Goal: Task Accomplishment & Management: Complete application form

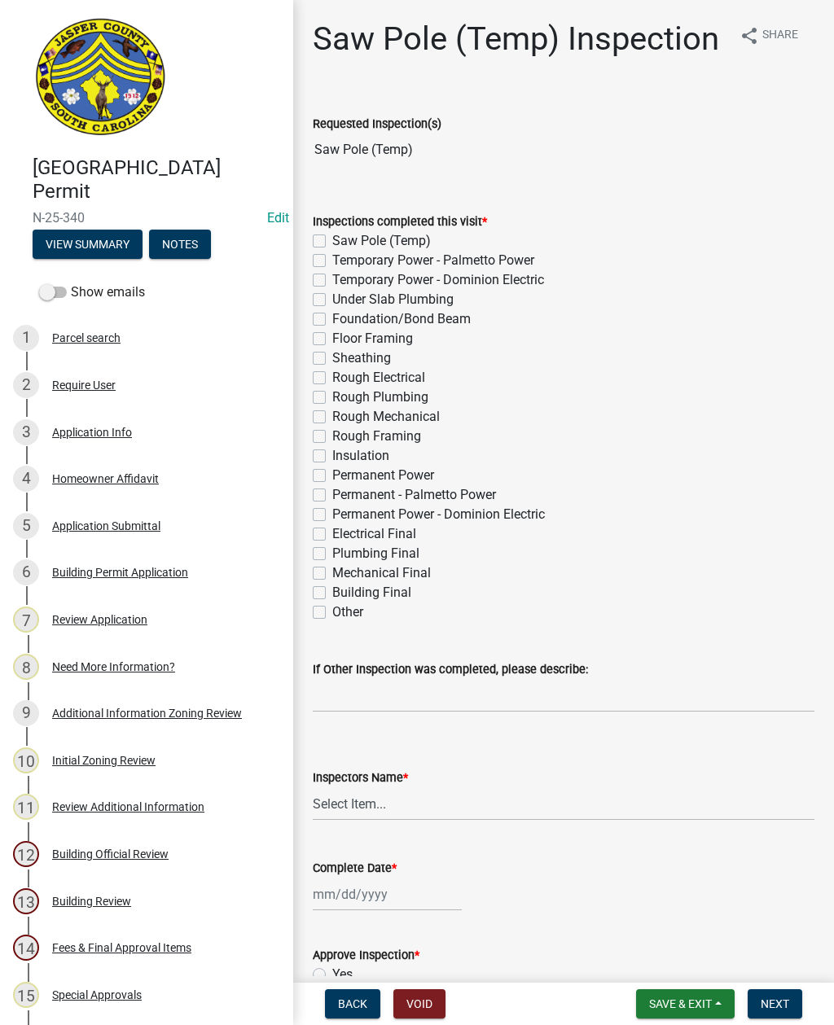
click at [332, 236] on label "Saw Pole (Temp)" at bounding box center [381, 241] width 99 height 20
click at [332, 236] on input "Saw Pole (Temp)" at bounding box center [337, 236] width 11 height 11
checkbox input "true"
checkbox input "false"
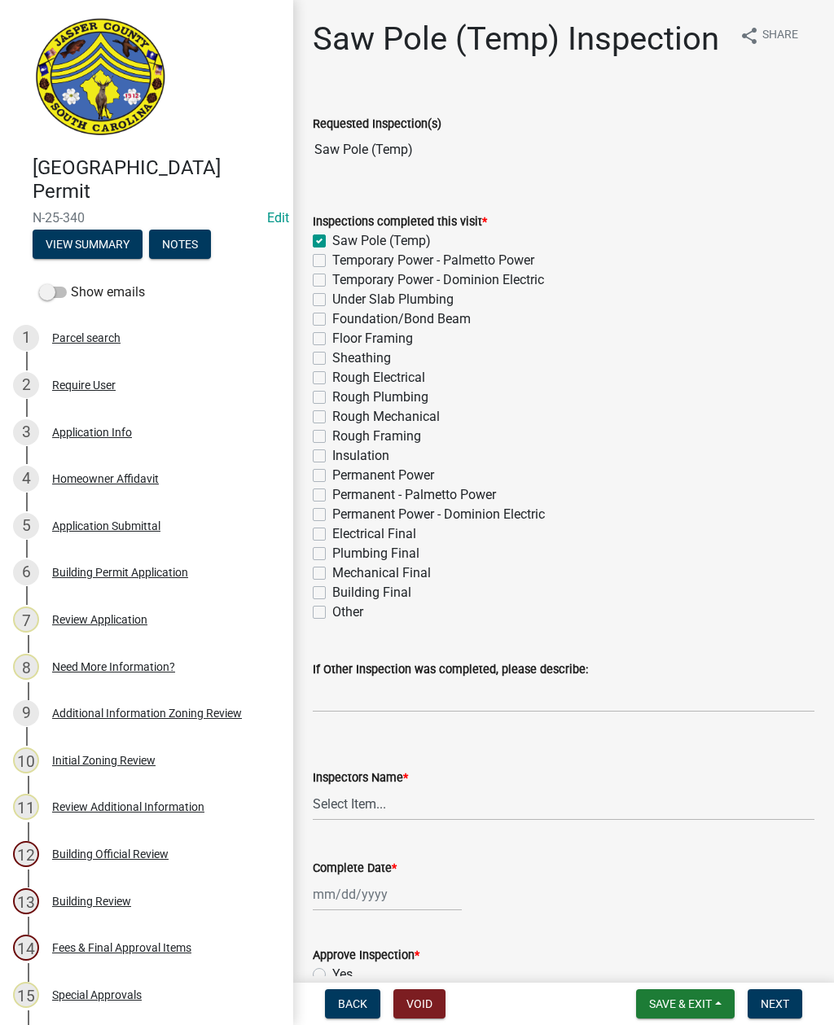
checkbox input "false"
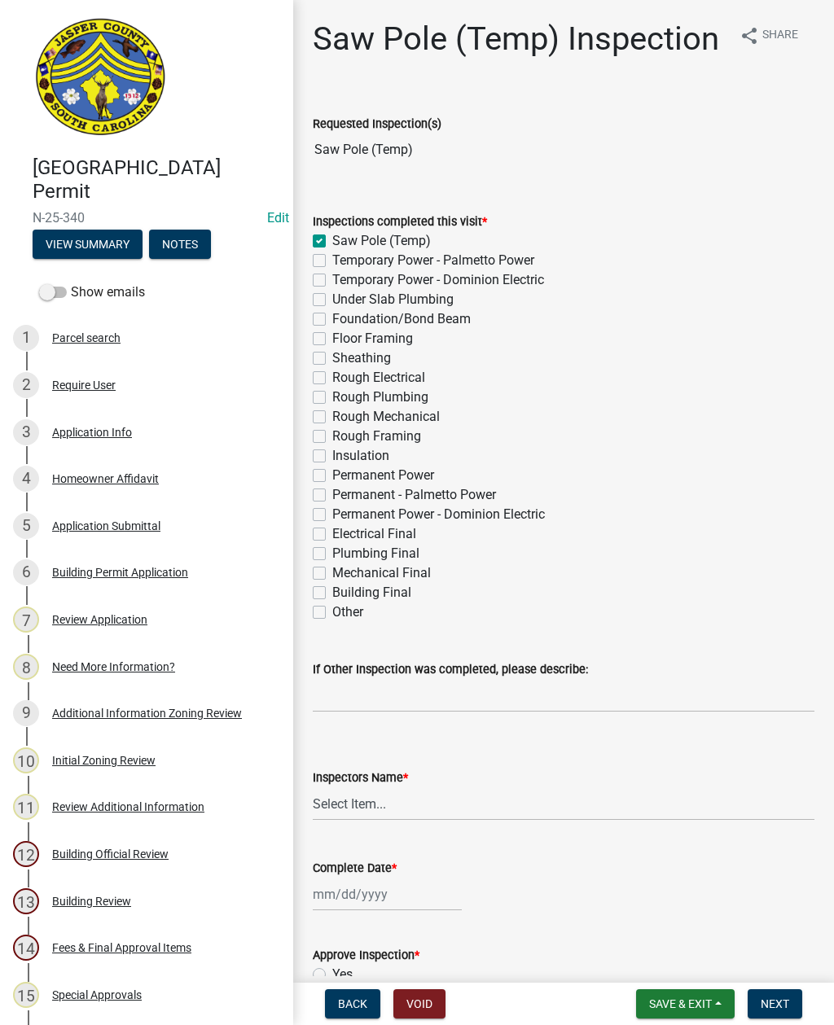
checkbox input "false"
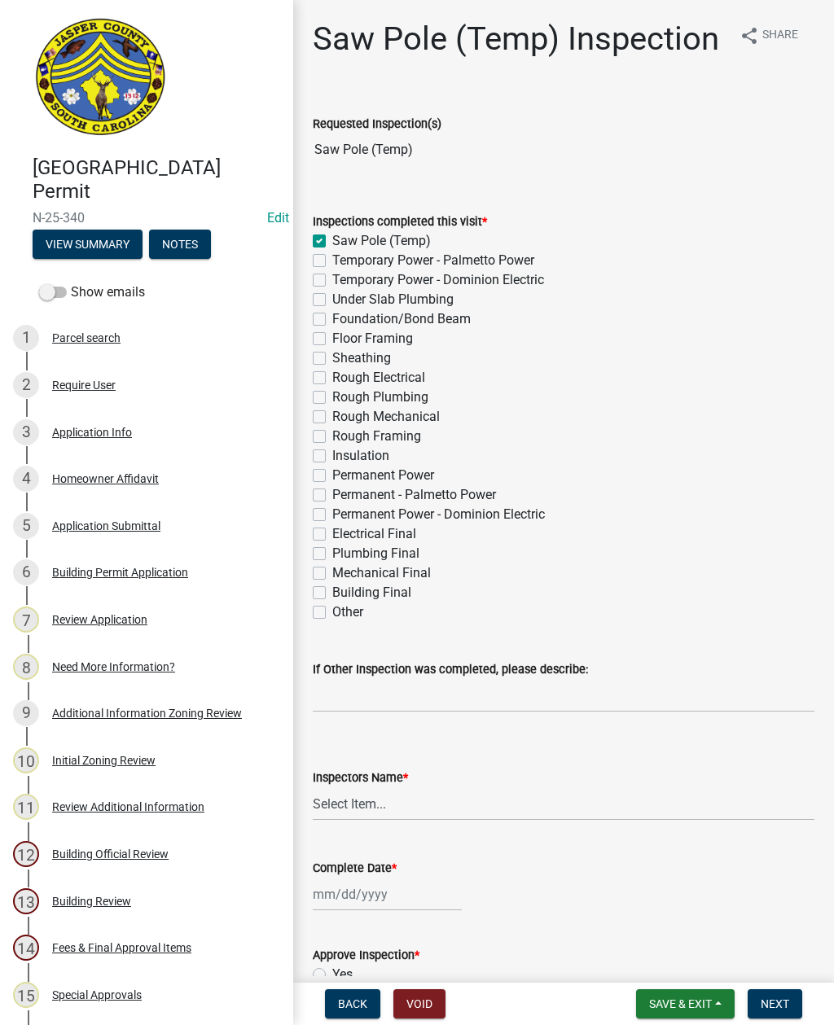
checkbox input "false"
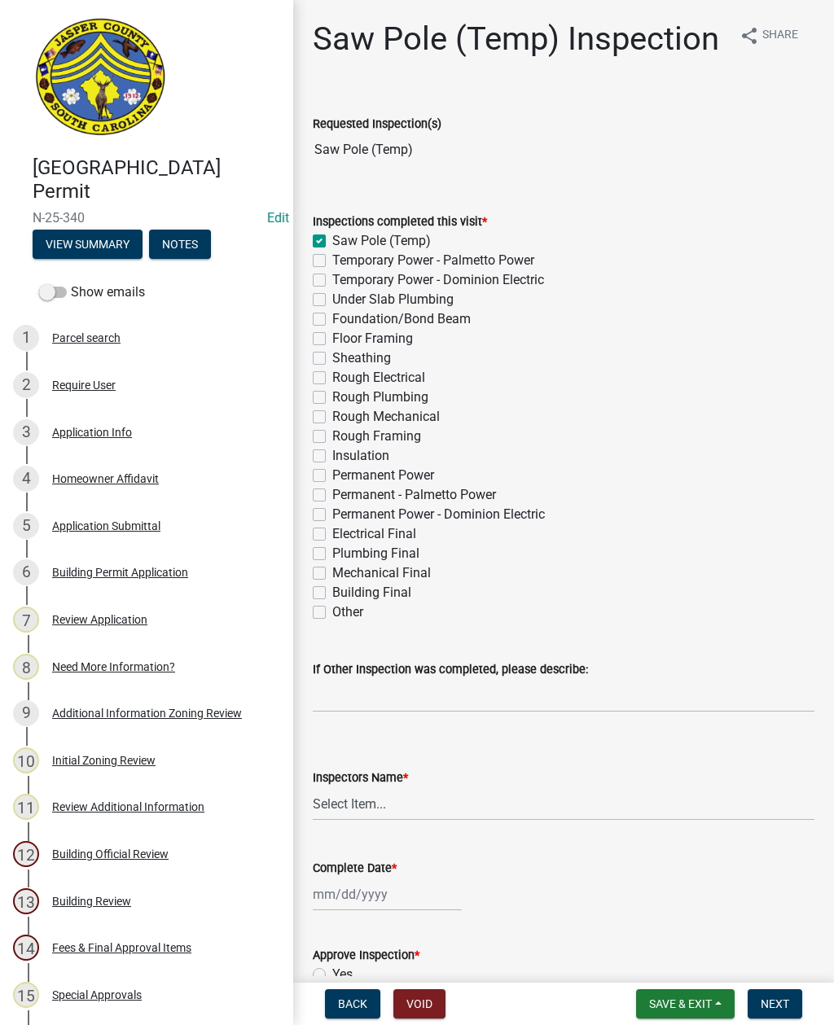
checkbox input "false"
click at [367, 804] on select "Select Item... jcorwin@jaspercounty.gov (John Corwin ) rcampbell (Ryan Campbell)" at bounding box center [564, 803] width 502 height 33
select select "2d9ba1e5-2fdd-4b15-98d0-073dcbeb5880"
click at [383, 885] on div at bounding box center [387, 894] width 149 height 33
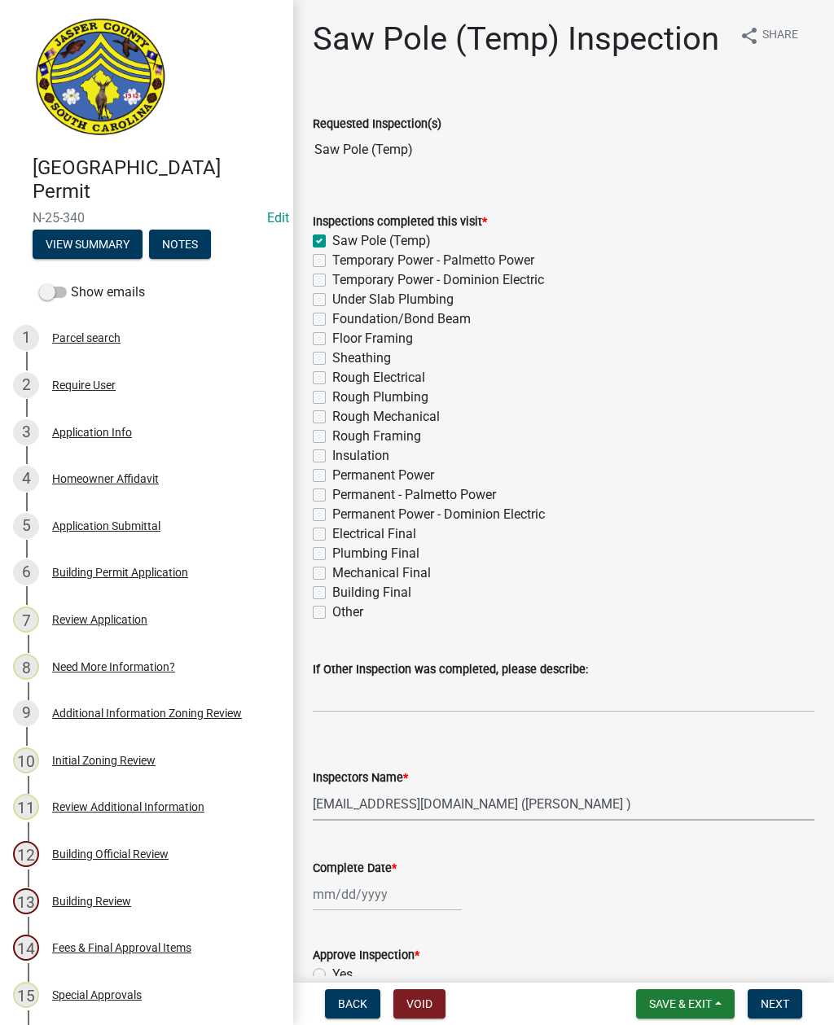
select select "8"
select select "2025"
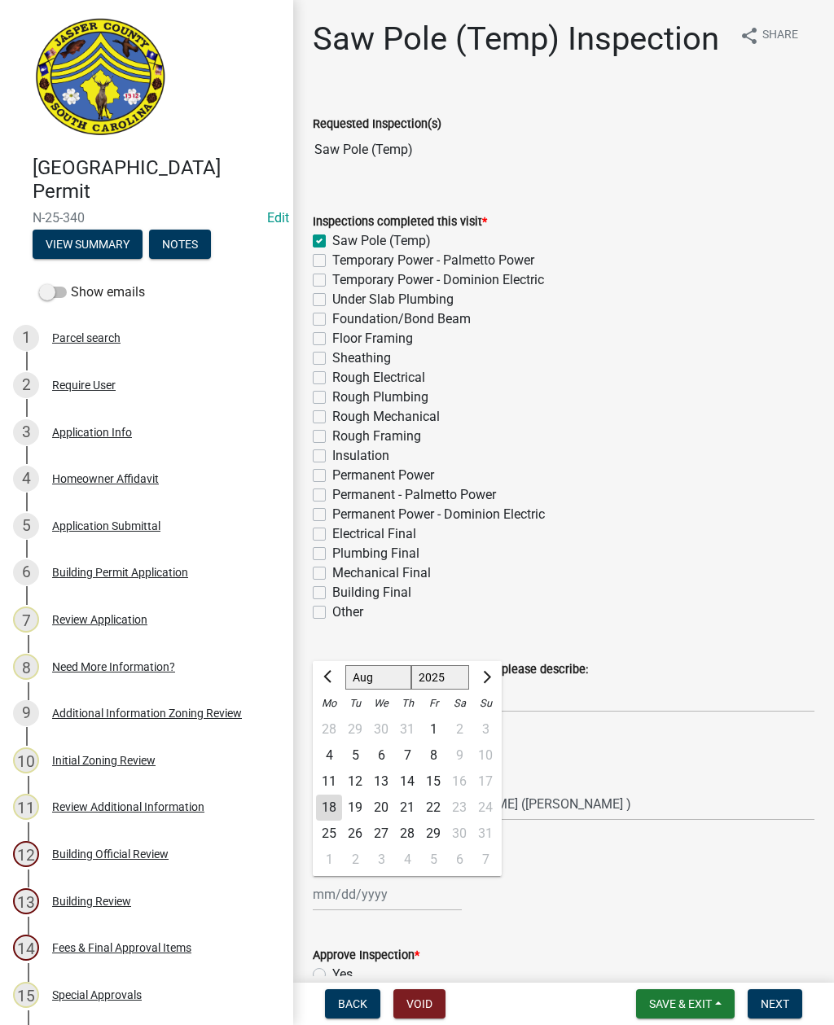
click at [326, 806] on div "18" at bounding box center [329, 808] width 26 height 26
type input "08/18/2025"
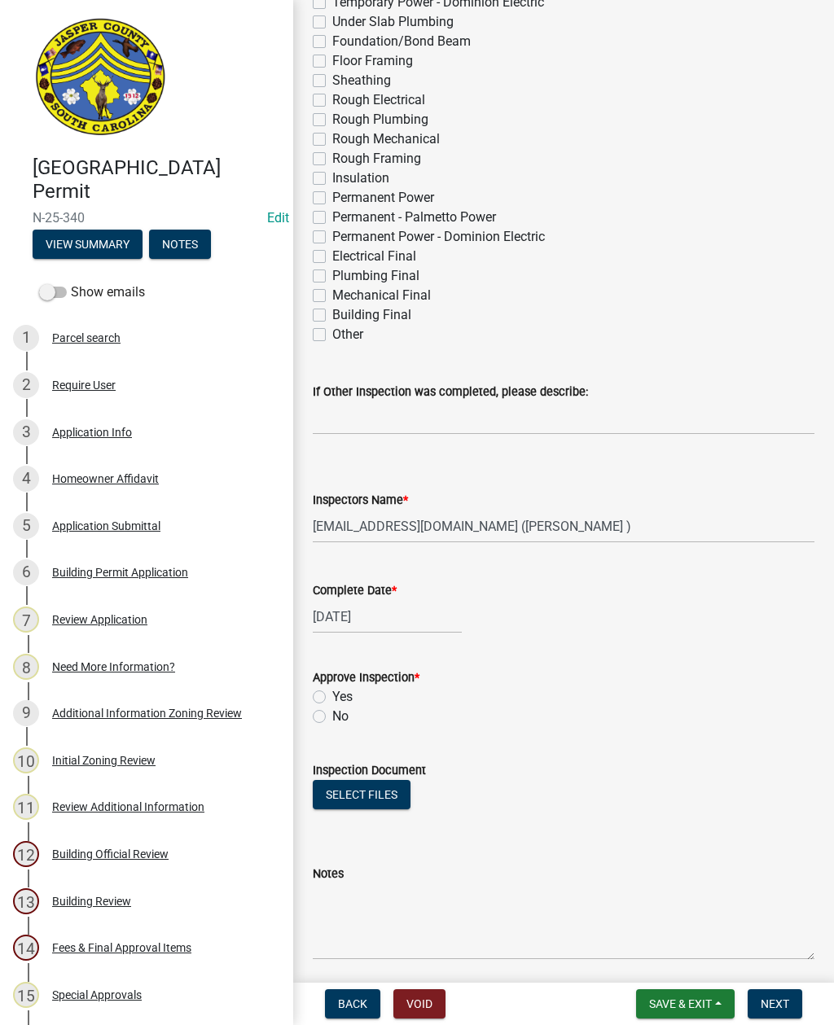
scroll to position [281, 0]
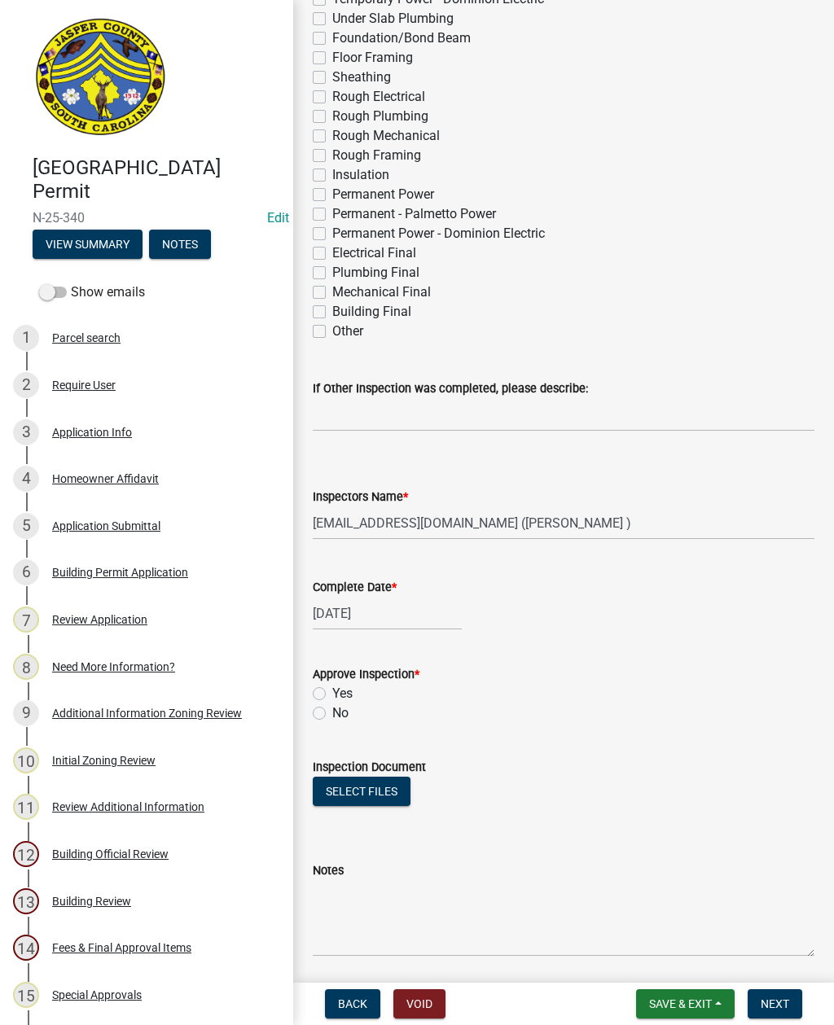
click at [332, 693] on label "Yes" at bounding box center [342, 694] width 20 height 20
click at [332, 693] on input "Yes" at bounding box center [337, 689] width 11 height 11
radio input "true"
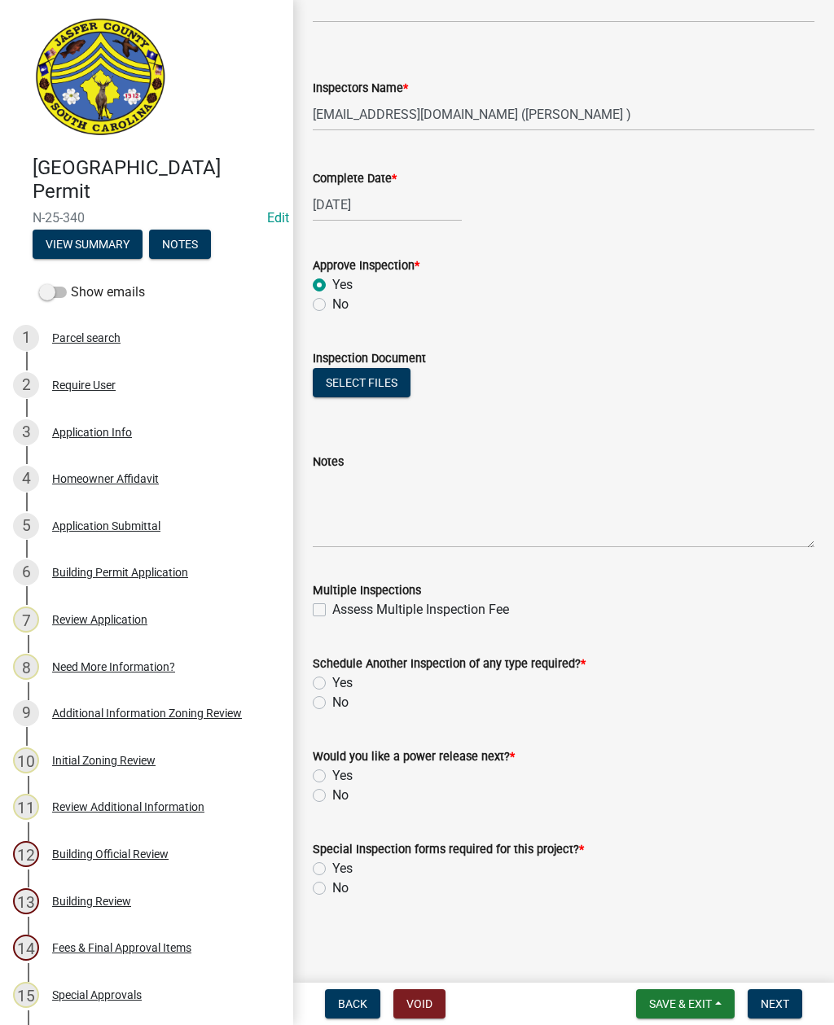
scroll to position [690, 0]
click at [332, 680] on label "Yes" at bounding box center [342, 683] width 20 height 20
click at [332, 680] on input "Yes" at bounding box center [337, 678] width 11 height 11
radio input "true"
click at [332, 770] on label "Yes" at bounding box center [342, 776] width 20 height 20
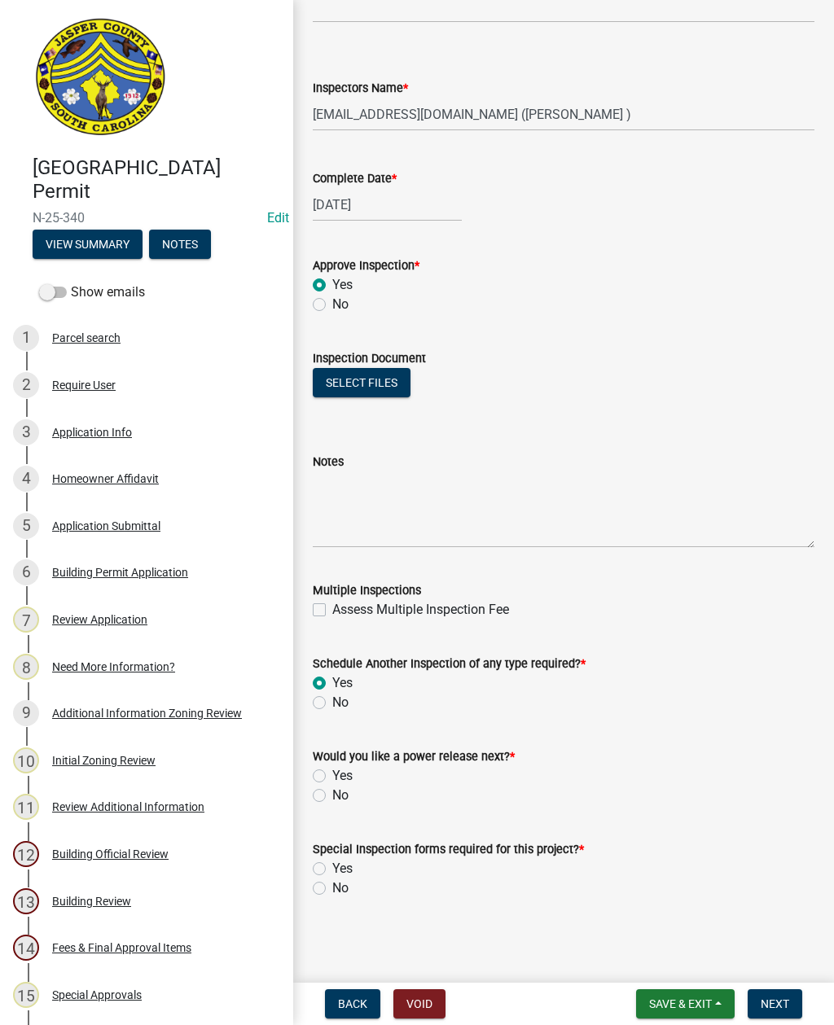
click at [332, 770] on input "Yes" at bounding box center [337, 771] width 11 height 11
radio input "true"
click at [332, 883] on label "No" at bounding box center [340, 889] width 16 height 20
click at [332, 883] on input "No" at bounding box center [337, 884] width 11 height 11
radio input "true"
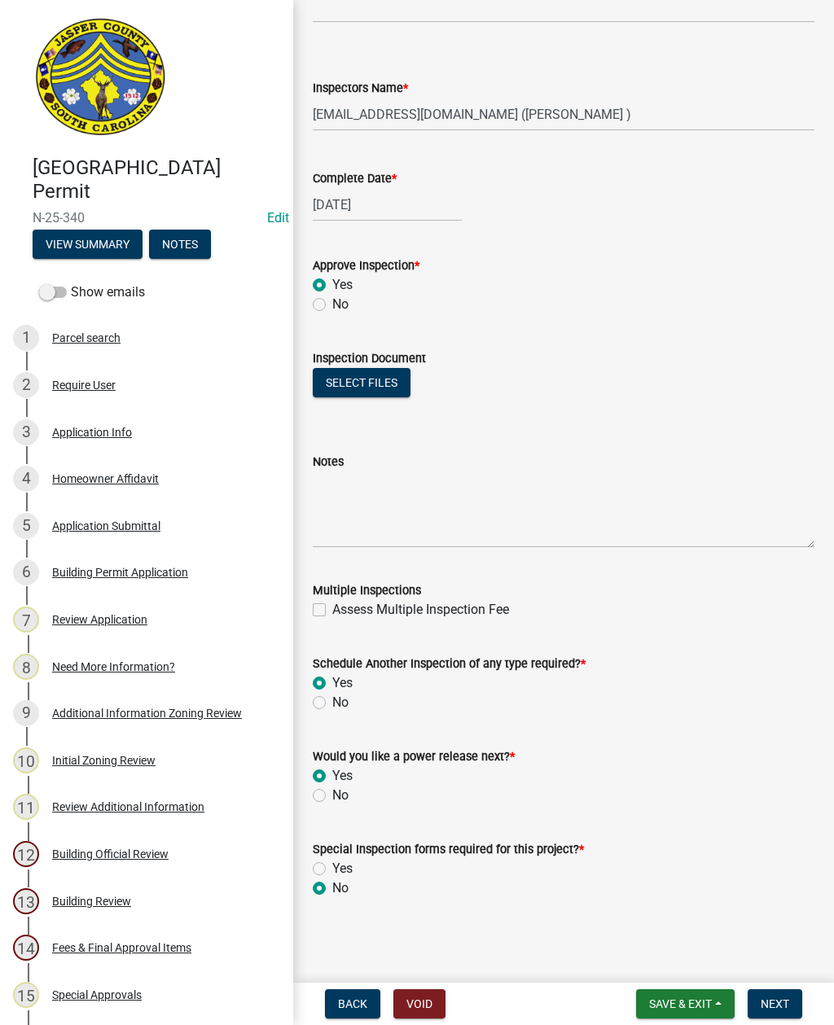
click at [768, 1006] on span "Next" at bounding box center [774, 1003] width 28 height 13
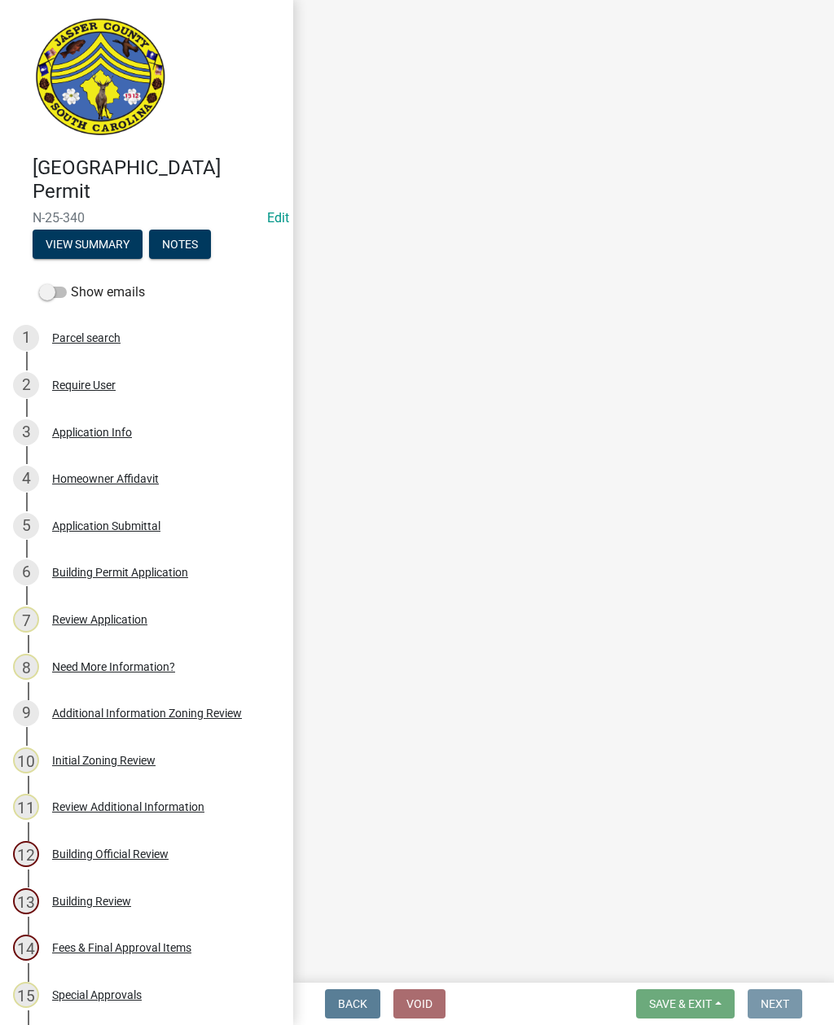
scroll to position [0, 0]
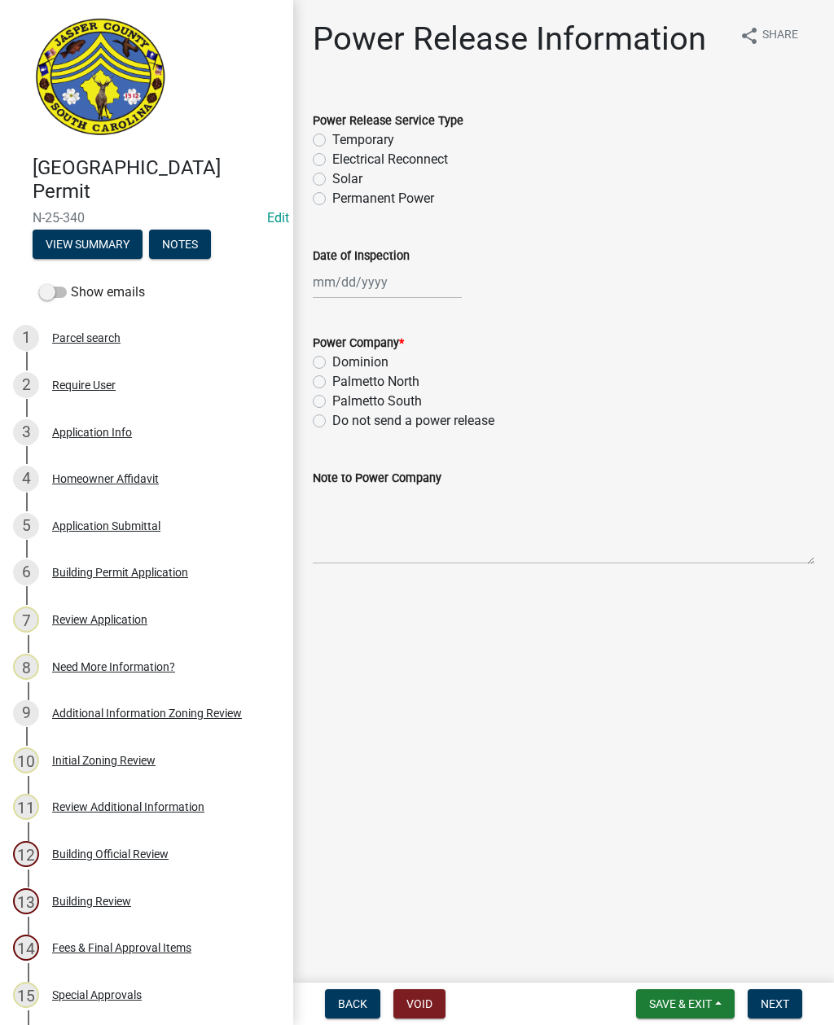
click at [332, 135] on label "Temporary" at bounding box center [363, 140] width 62 height 20
click at [332, 135] on input "Temporary" at bounding box center [337, 135] width 11 height 11
radio input "true"
click at [377, 288] on div at bounding box center [387, 281] width 149 height 33
select select "8"
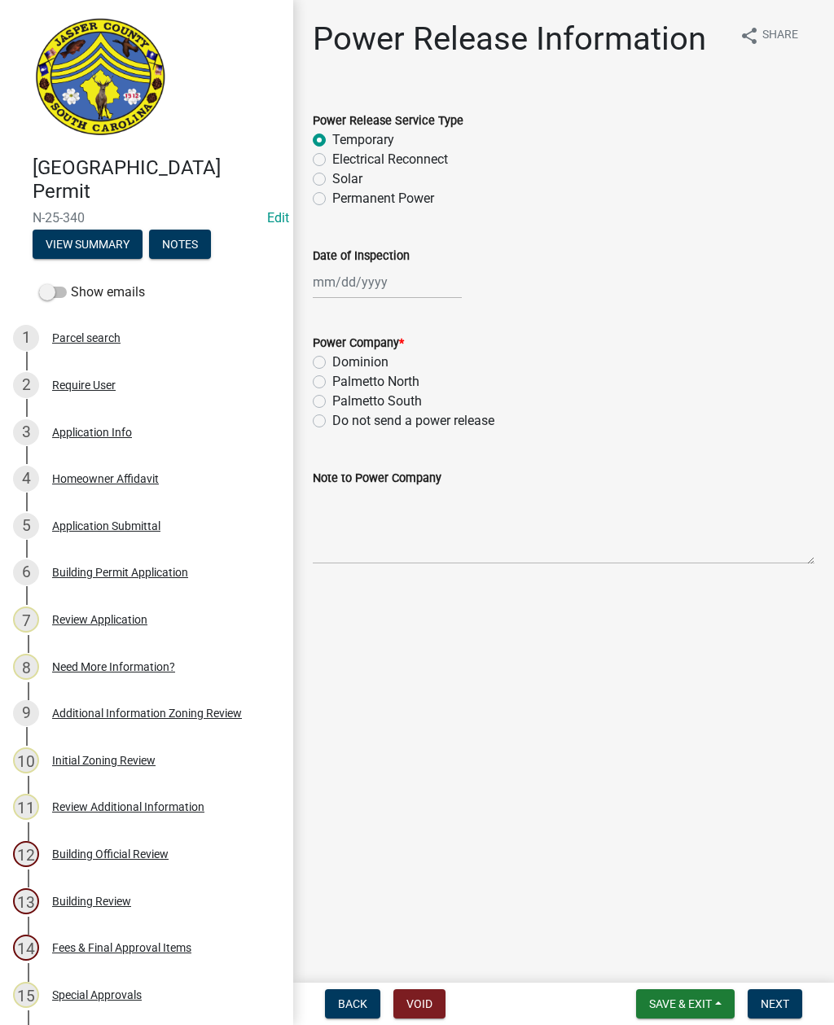
select select "2025"
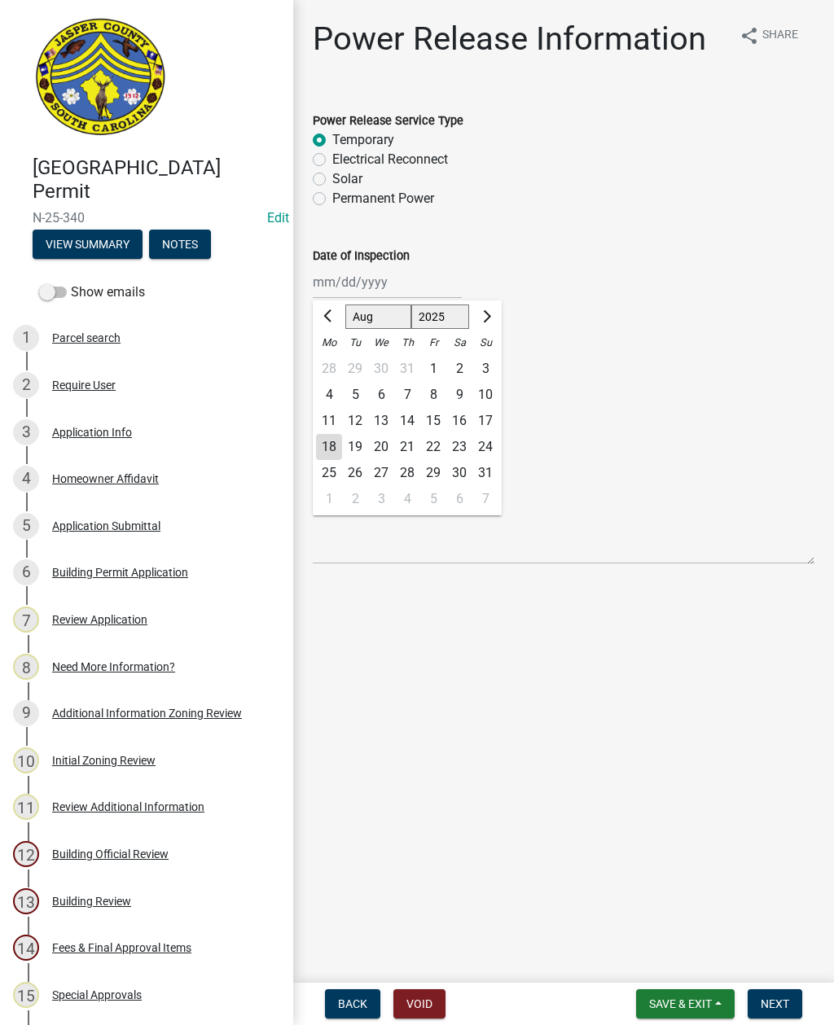
click at [331, 447] on div "18" at bounding box center [329, 447] width 26 height 26
type input "08/18/2025"
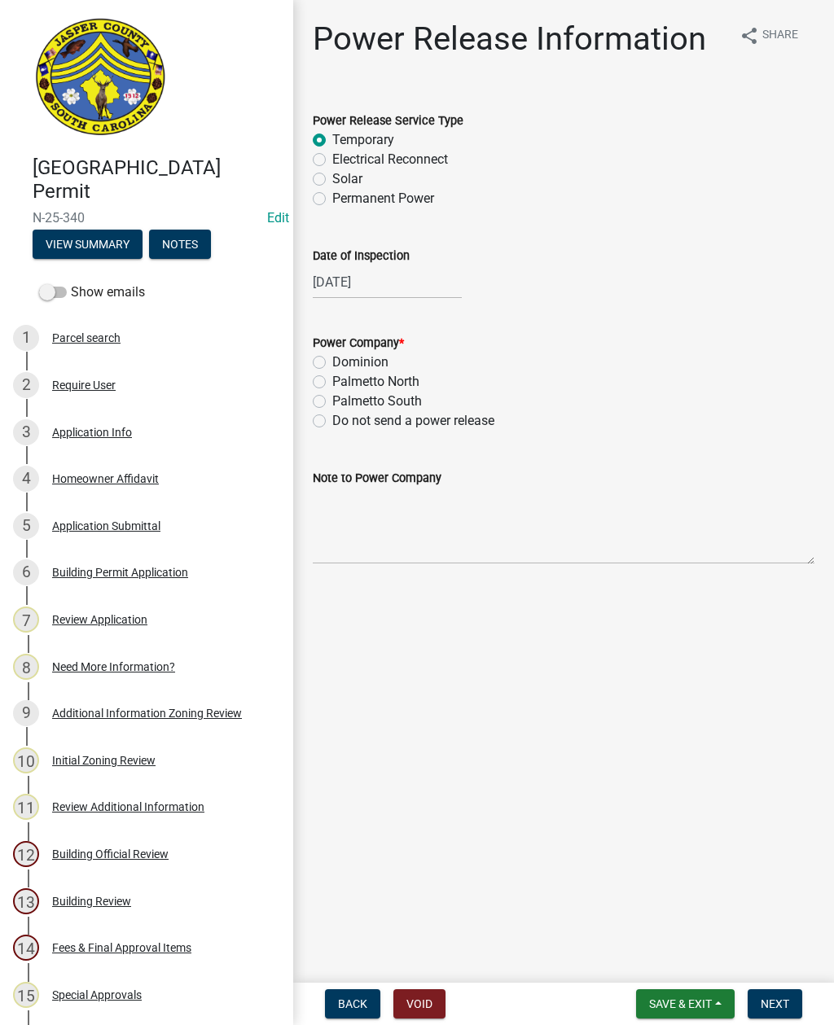
click at [332, 360] on label "Dominion" at bounding box center [360, 363] width 56 height 20
click at [332, 360] on input "Dominion" at bounding box center [337, 358] width 11 height 11
radio input "true"
click at [445, 529] on textarea "Note to Power Company" at bounding box center [564, 526] width 502 height 77
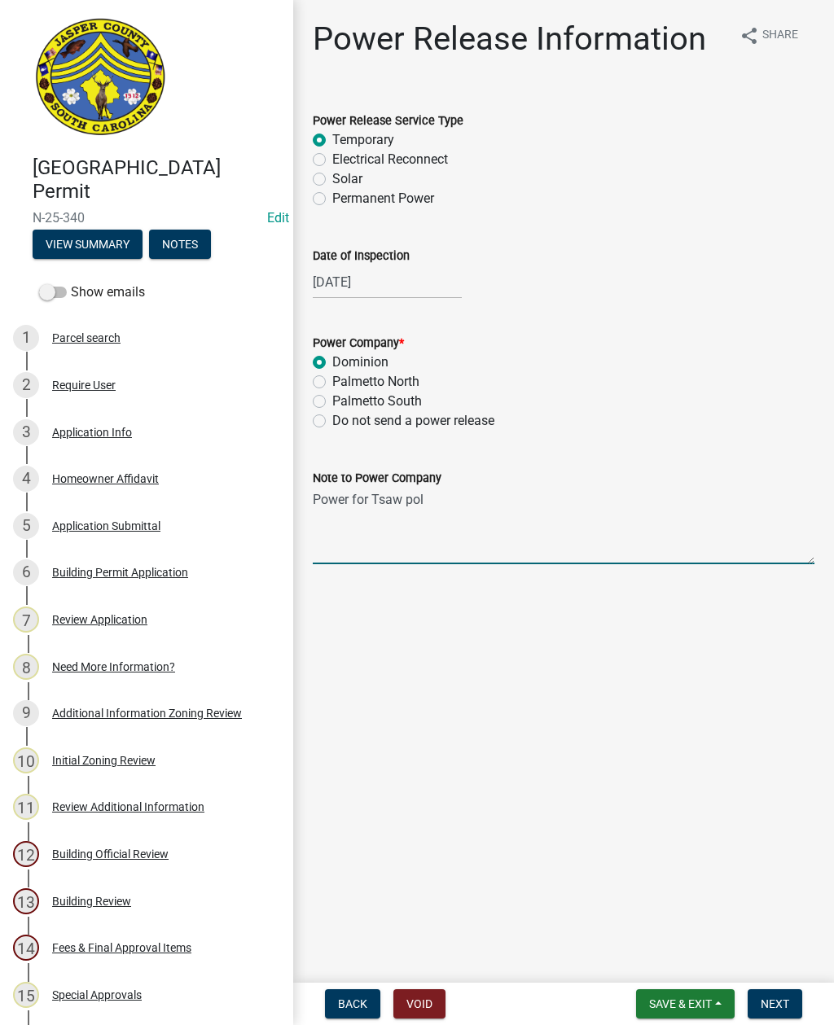
type textarea "Power for Tsaw pole"
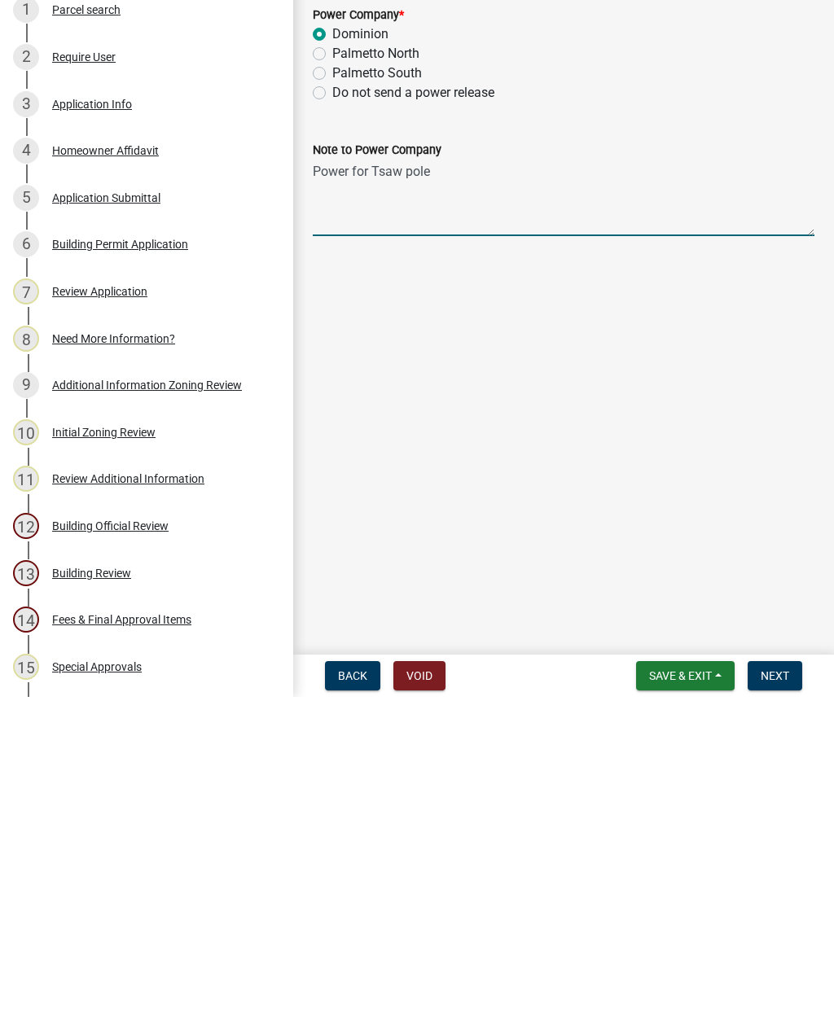
click at [773, 997] on span "Next" at bounding box center [774, 1003] width 28 height 13
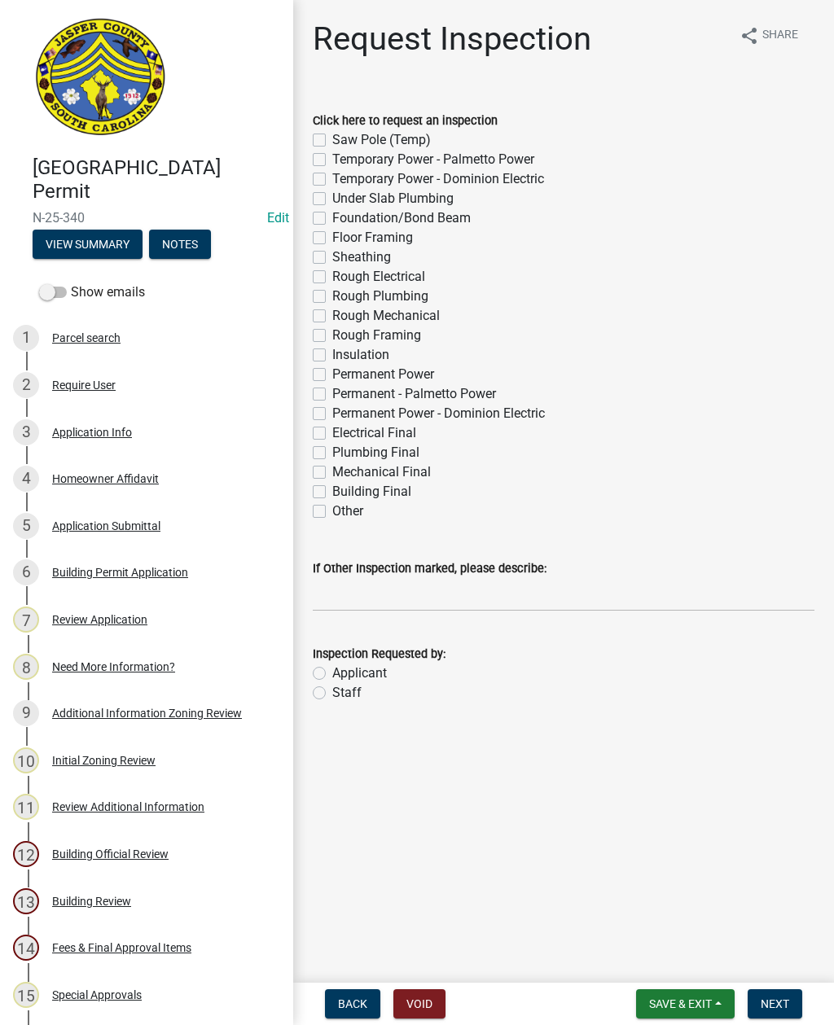
click at [680, 991] on button "Save & Exit" at bounding box center [685, 1003] width 99 height 29
click at [687, 956] on button "Save & Exit" at bounding box center [669, 961] width 130 height 39
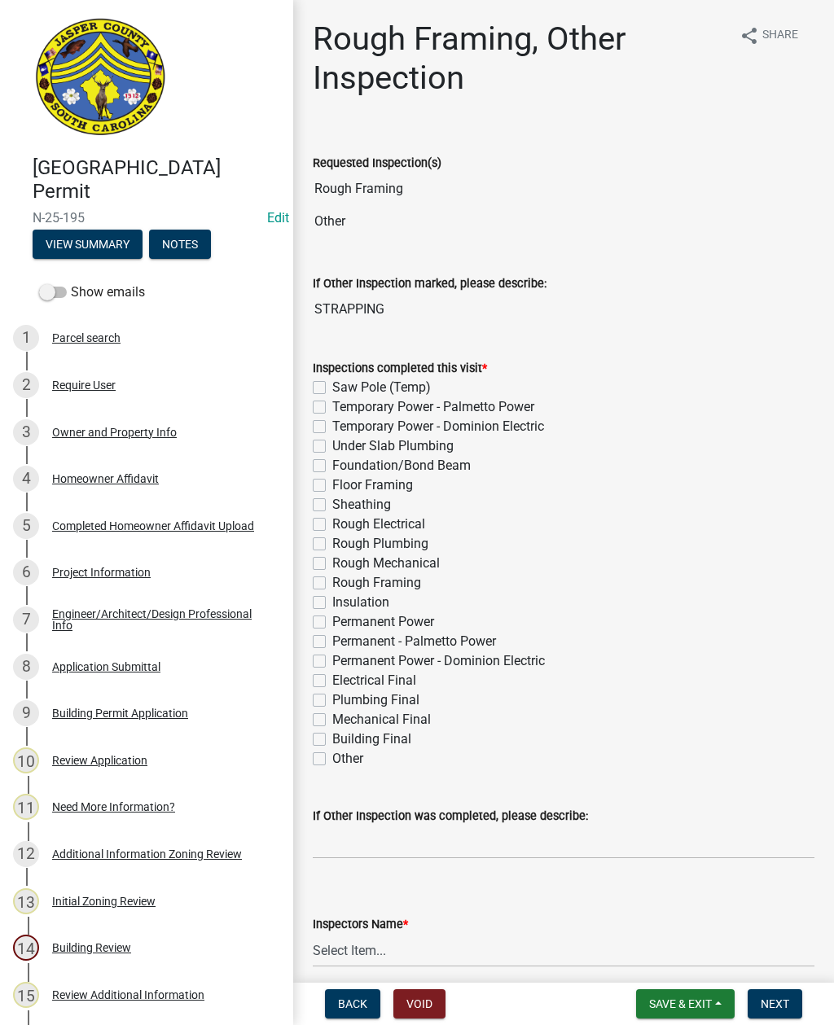
click at [332, 745] on label "Building Final" at bounding box center [371, 740] width 79 height 20
click at [332, 740] on input "Building Final" at bounding box center [337, 735] width 11 height 11
checkbox input "true"
checkbox input "false"
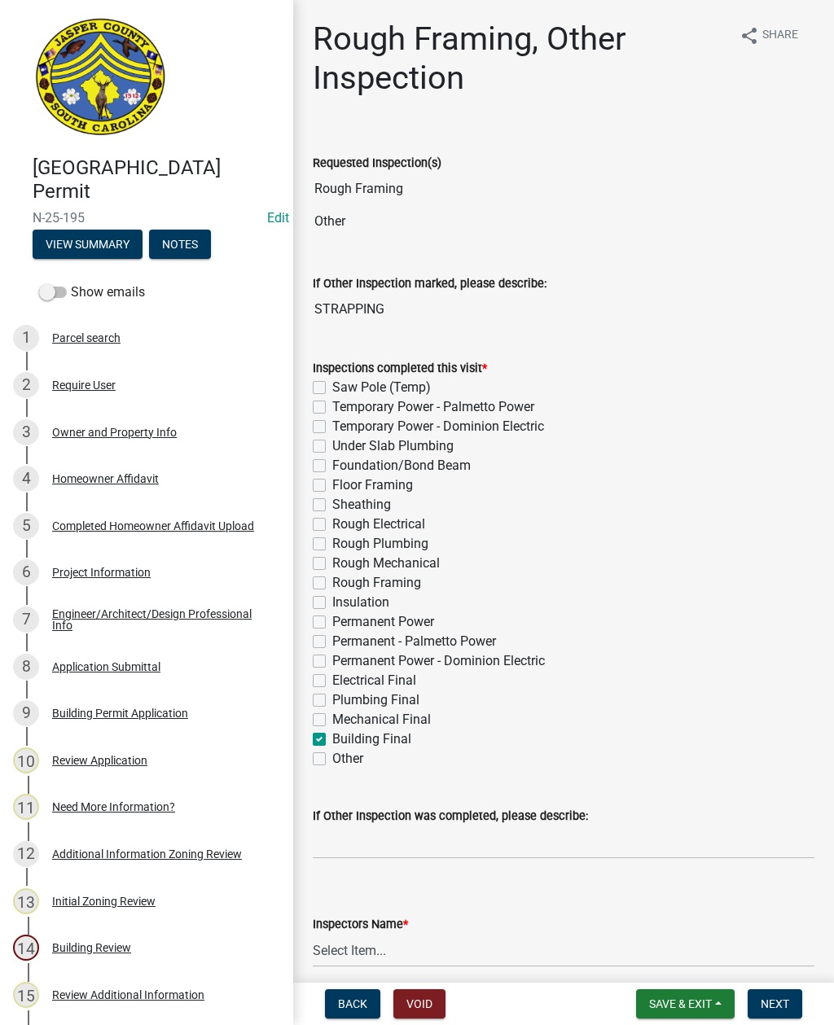
checkbox input "false"
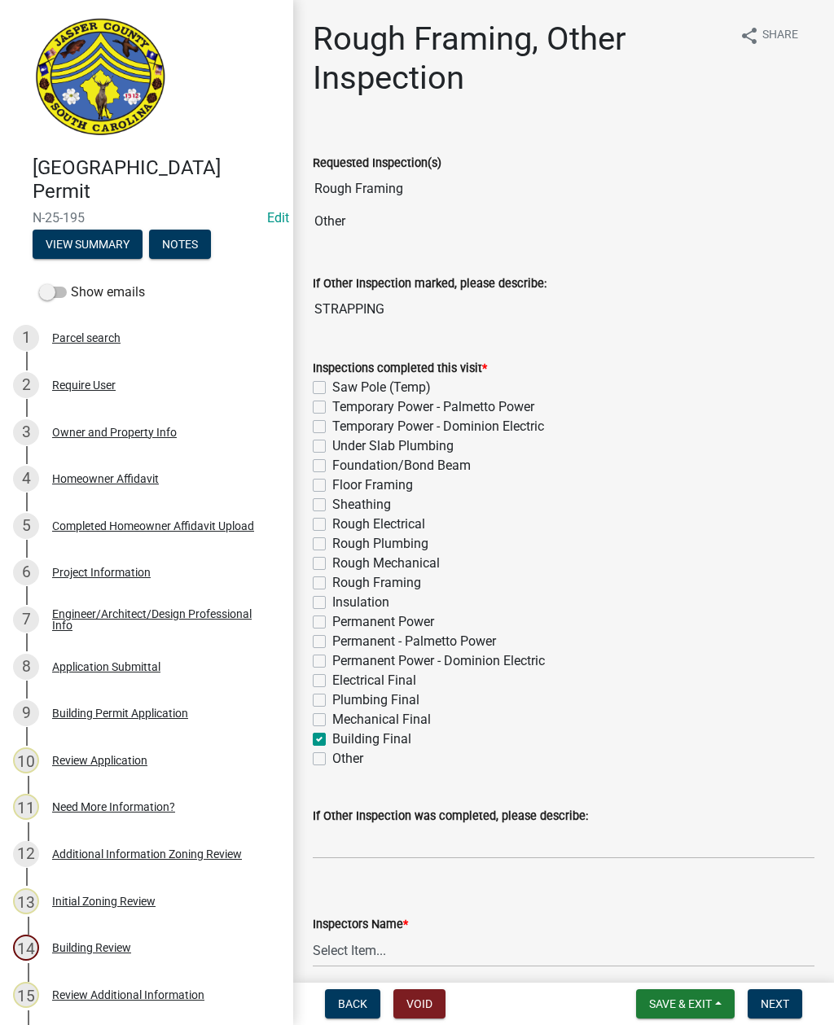
checkbox input "false"
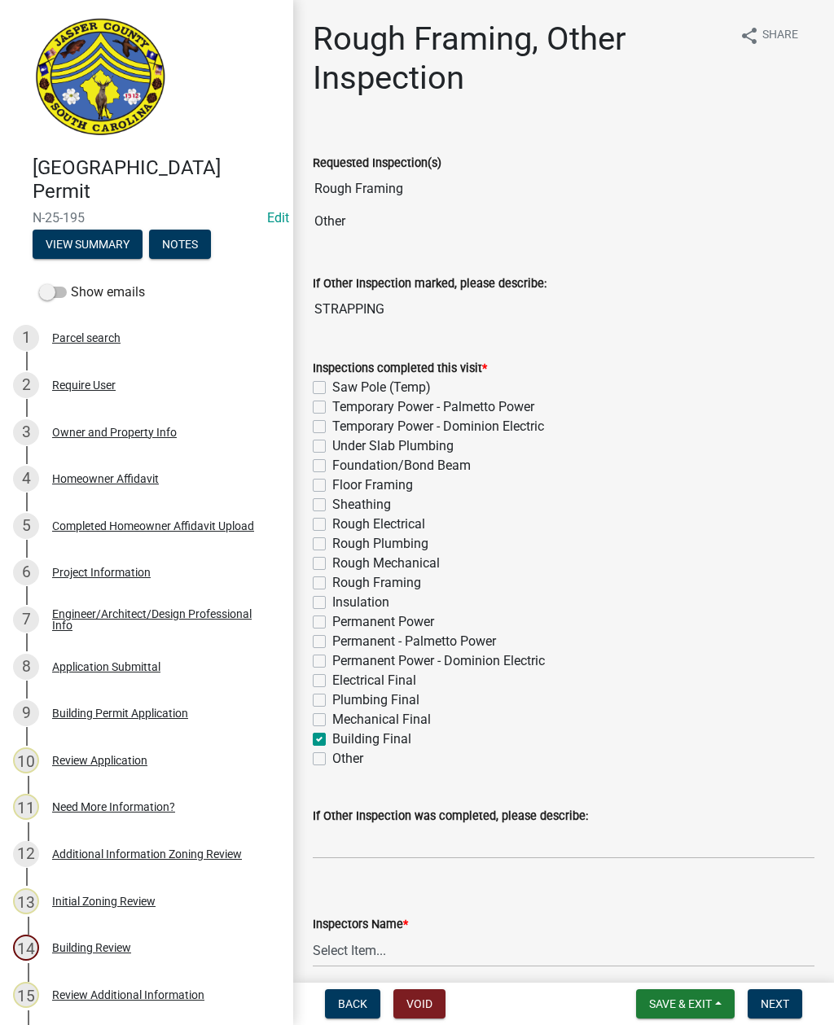
checkbox input "false"
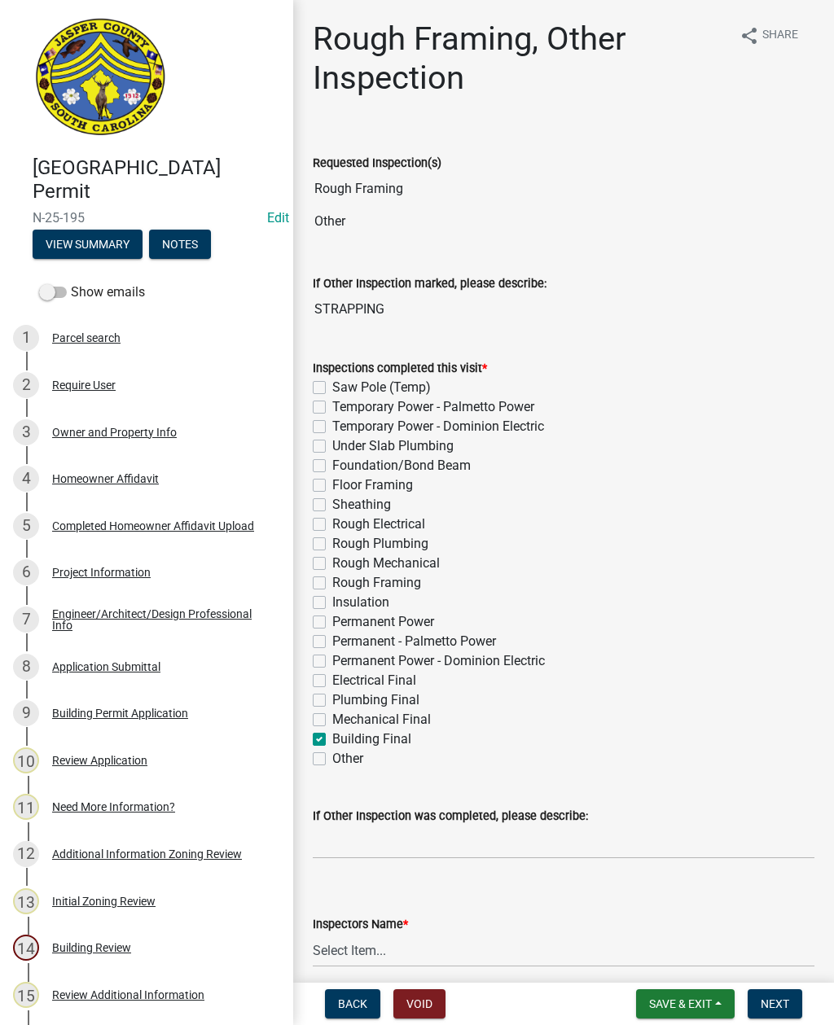
checkbox input "false"
checkbox input "true"
click at [332, 762] on label "Other" at bounding box center [347, 759] width 31 height 20
click at [332, 760] on input "Other" at bounding box center [337, 754] width 11 height 11
checkbox input "true"
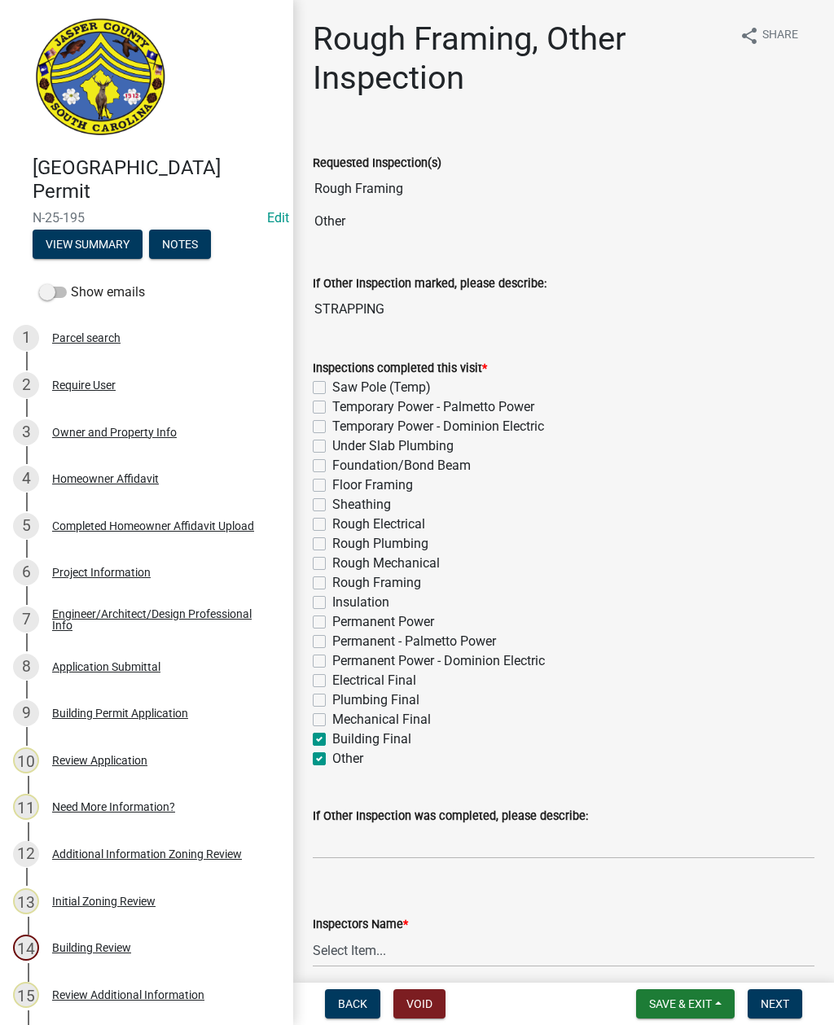
checkbox input "false"
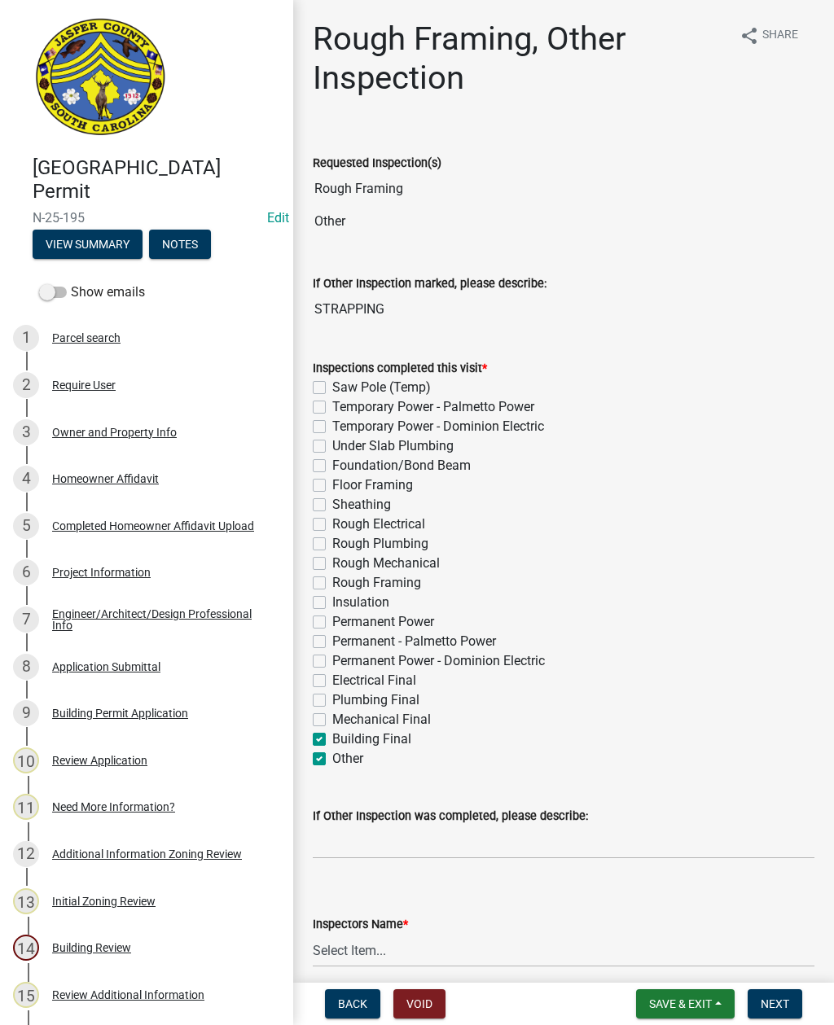
checkbox input "false"
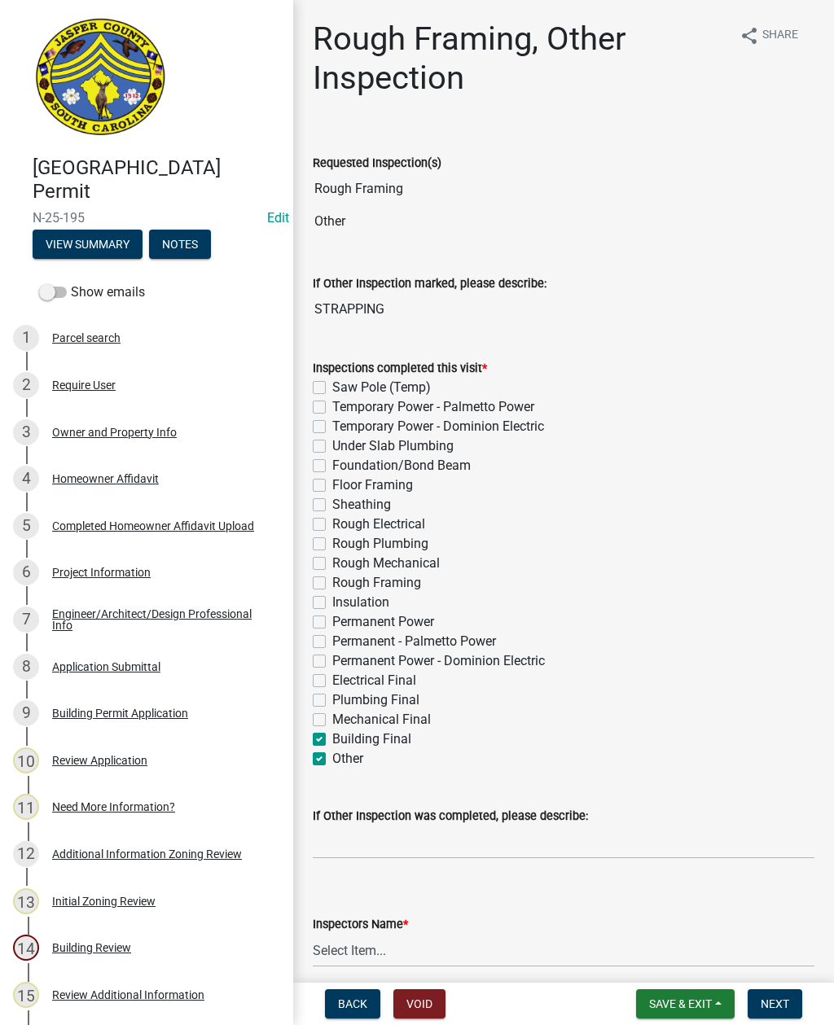
checkbox input "false"
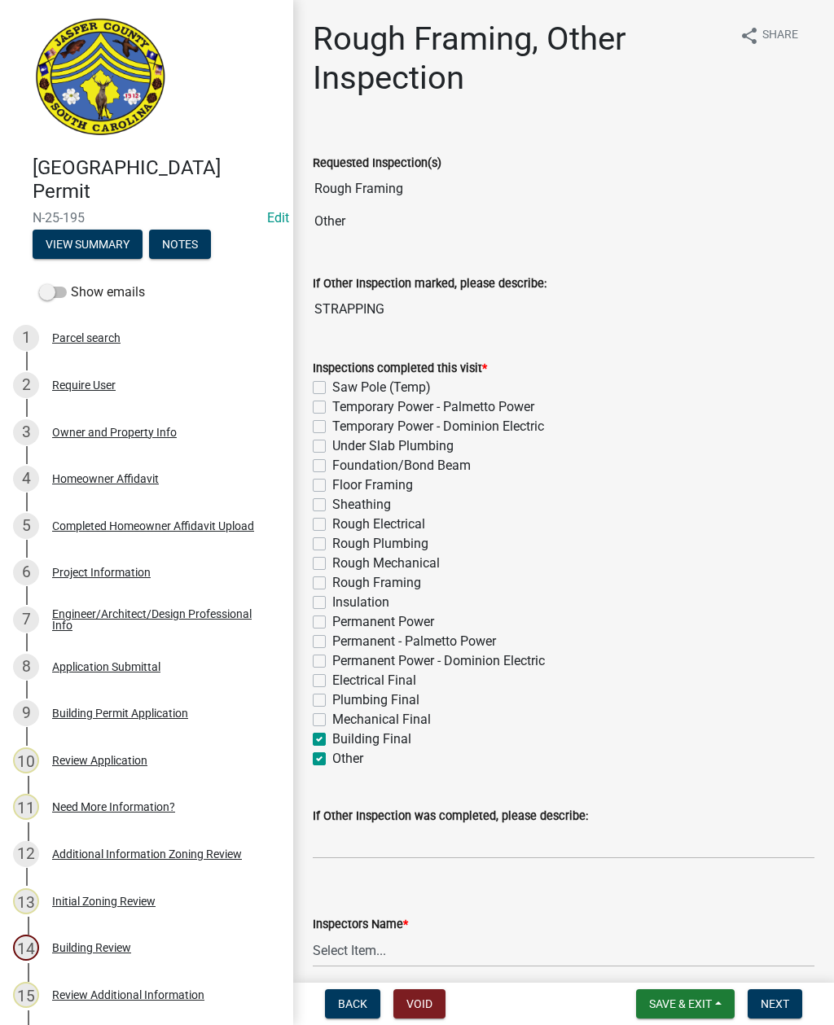
checkbox input "false"
checkbox input "true"
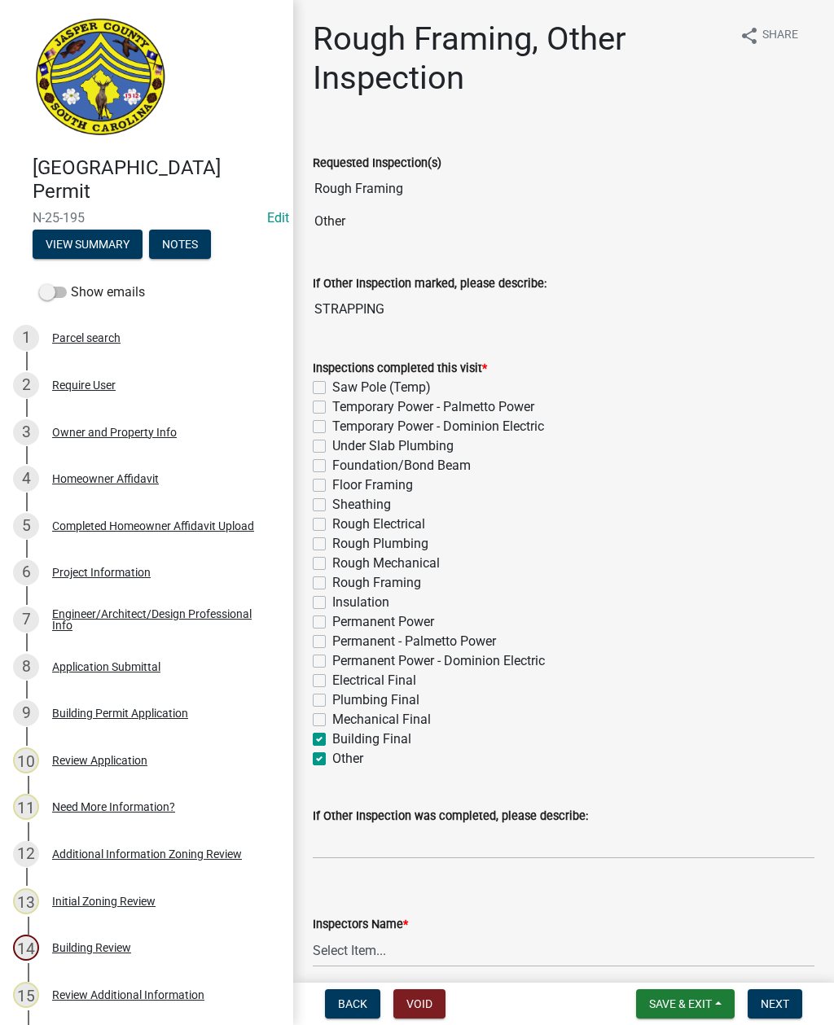
click at [332, 740] on label "Building Final" at bounding box center [371, 740] width 79 height 20
click at [332, 740] on input "Building Final" at bounding box center [337, 735] width 11 height 11
checkbox input "false"
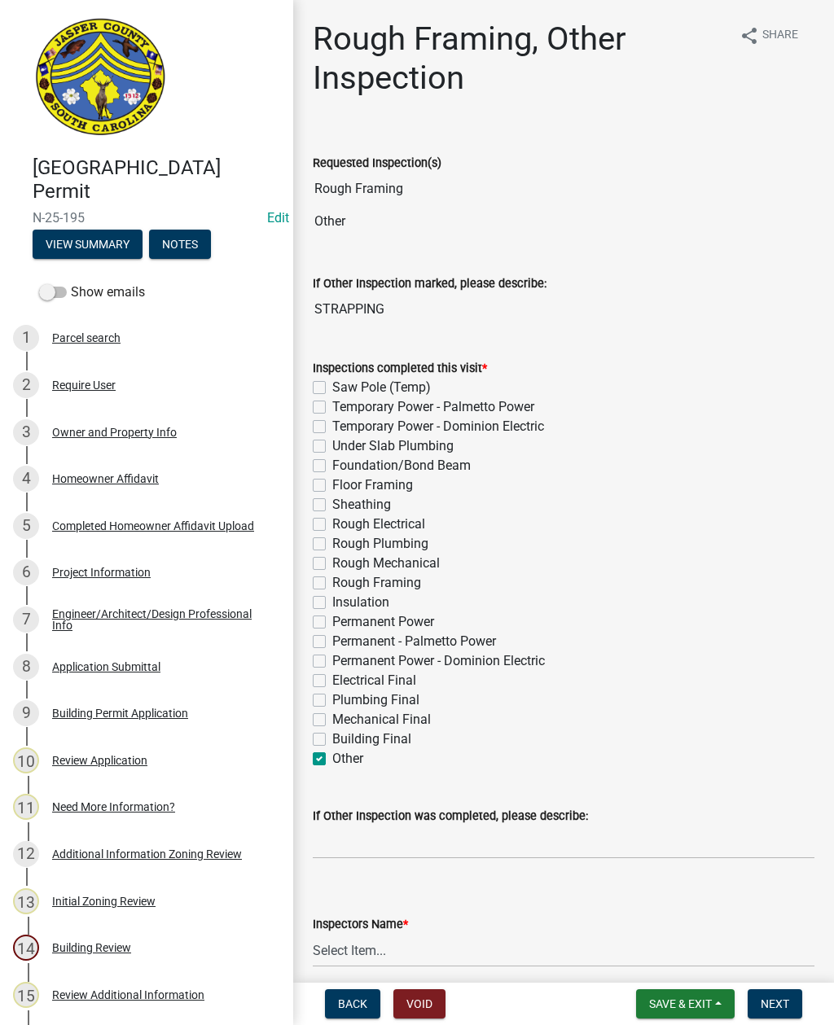
checkbox input "false"
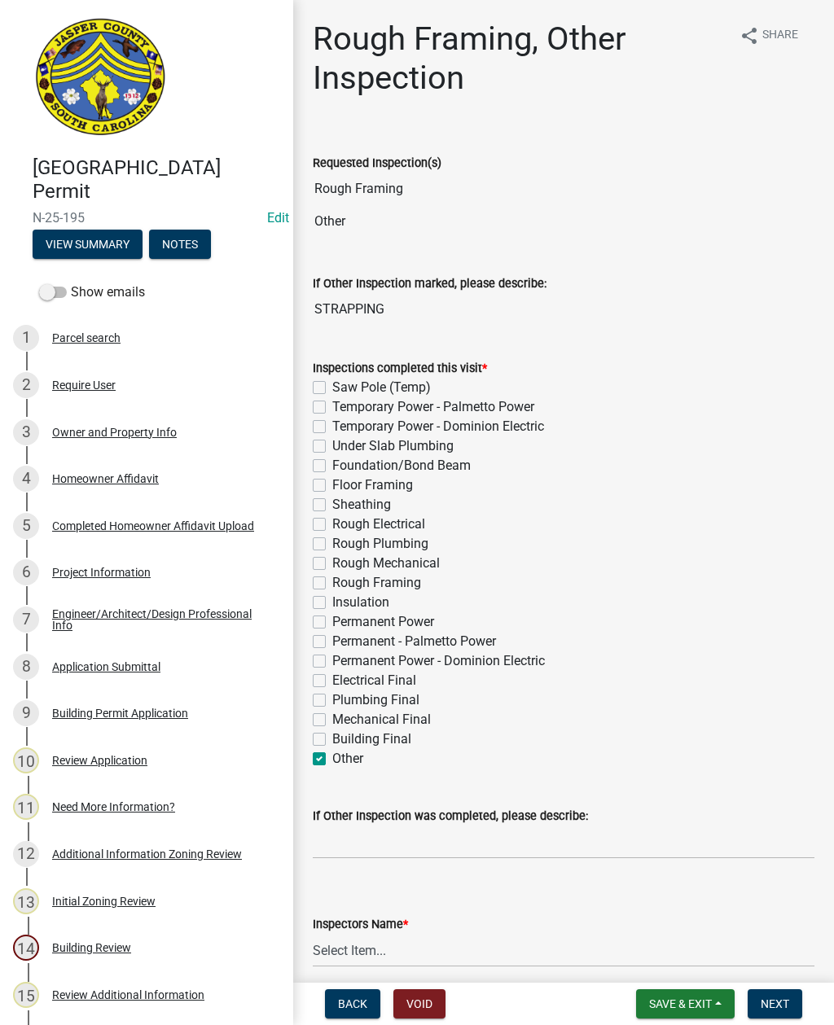
checkbox input "false"
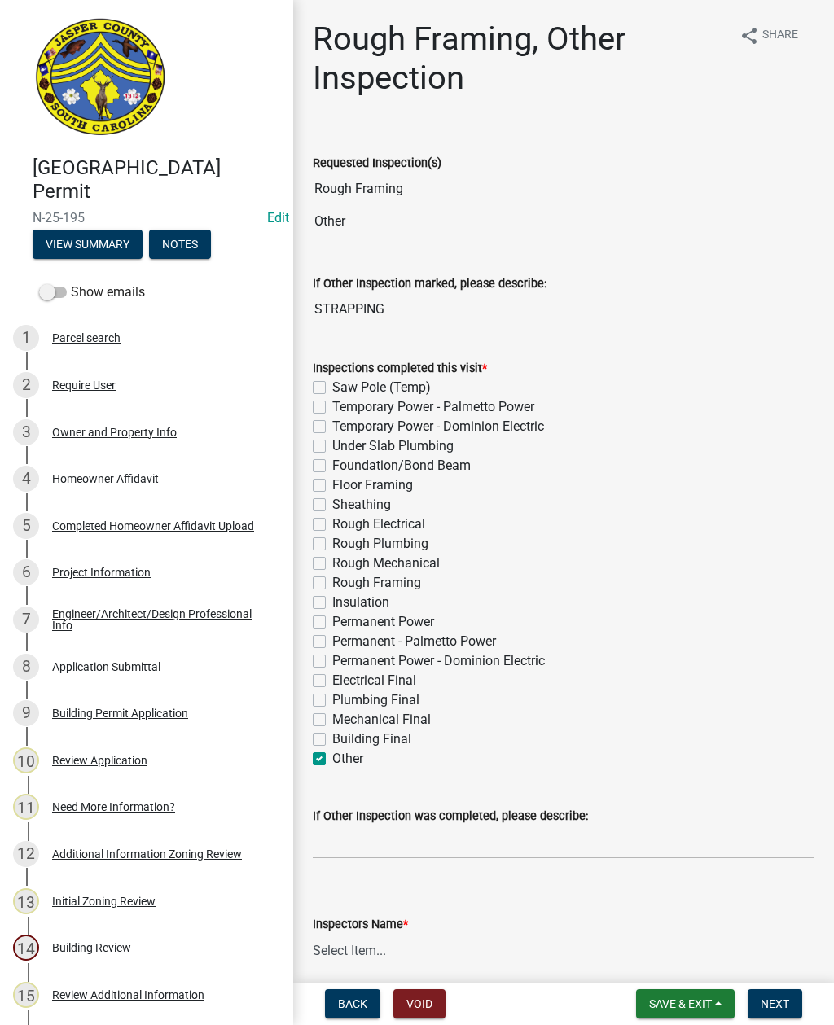
checkbox input "false"
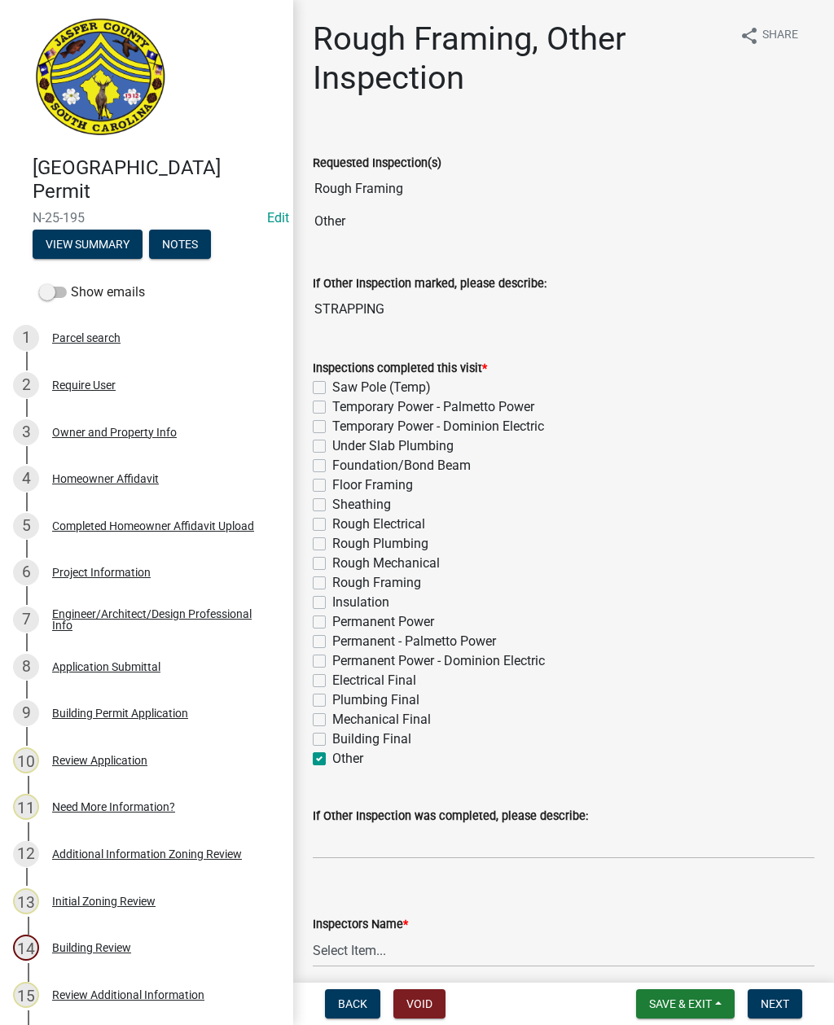
checkbox input "false"
checkbox input "true"
click at [435, 836] on input "If Other Inspection was completed, please describe:" at bounding box center [564, 842] width 502 height 33
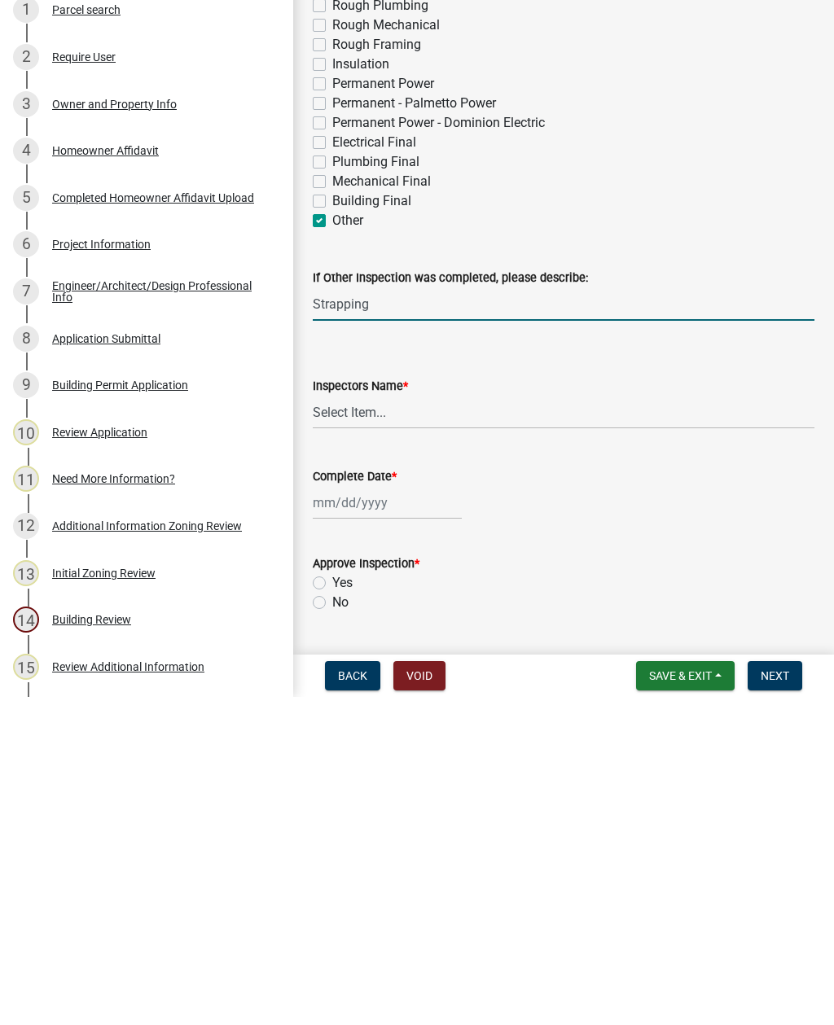
scroll to position [211, 0]
type input "Strapping"
click at [426, 723] on select "Select Item... jcorwin@jaspercounty.gov (John Corwin ) rcampbell (Ryan Campbell)" at bounding box center [564, 739] width 502 height 33
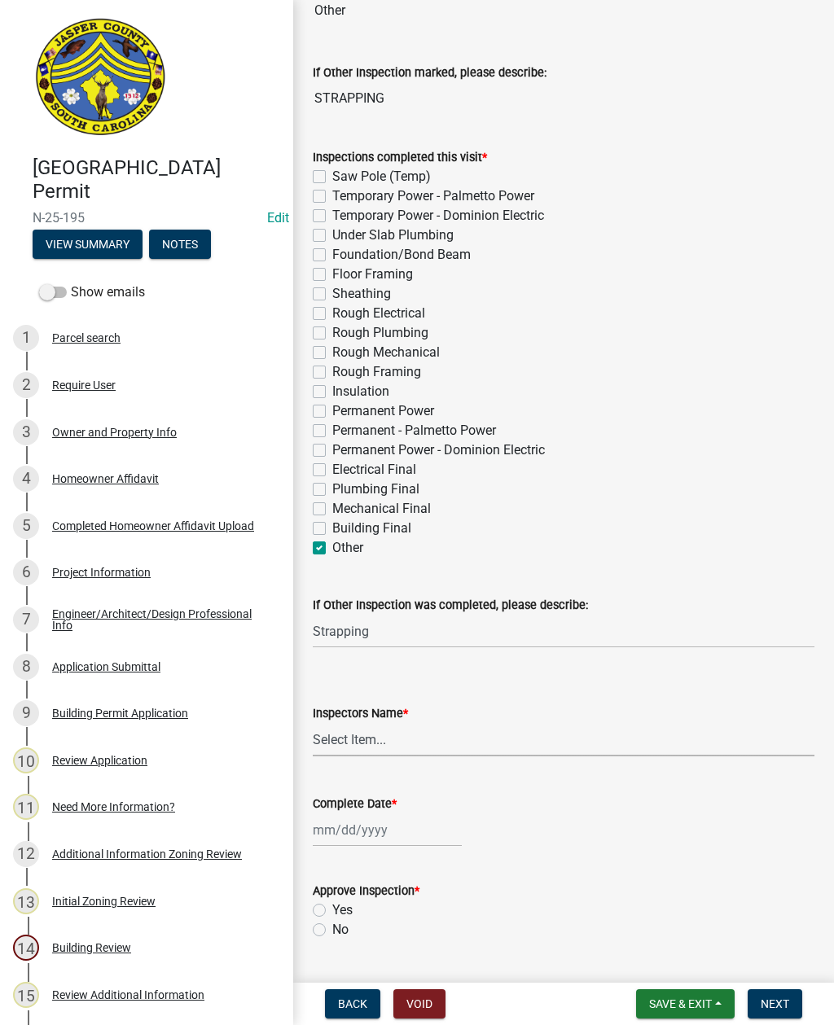
select select "2d9ba1e5-2fdd-4b15-98d0-073dcbeb5880"
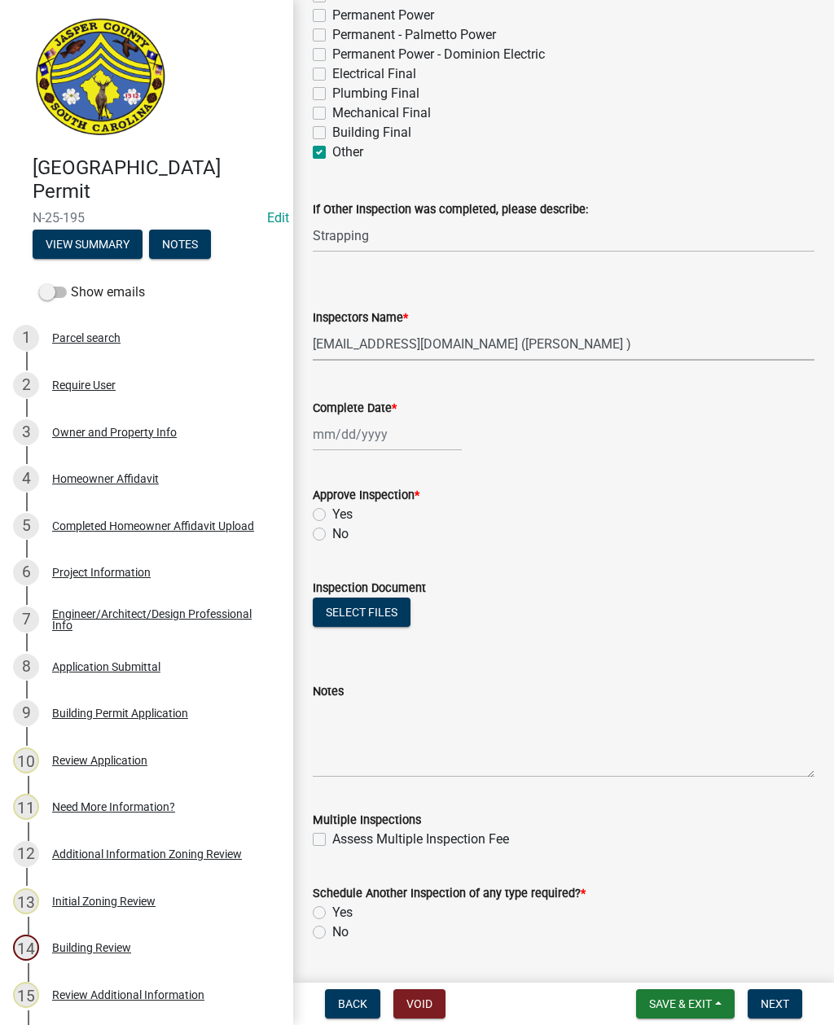
scroll to position [654, 0]
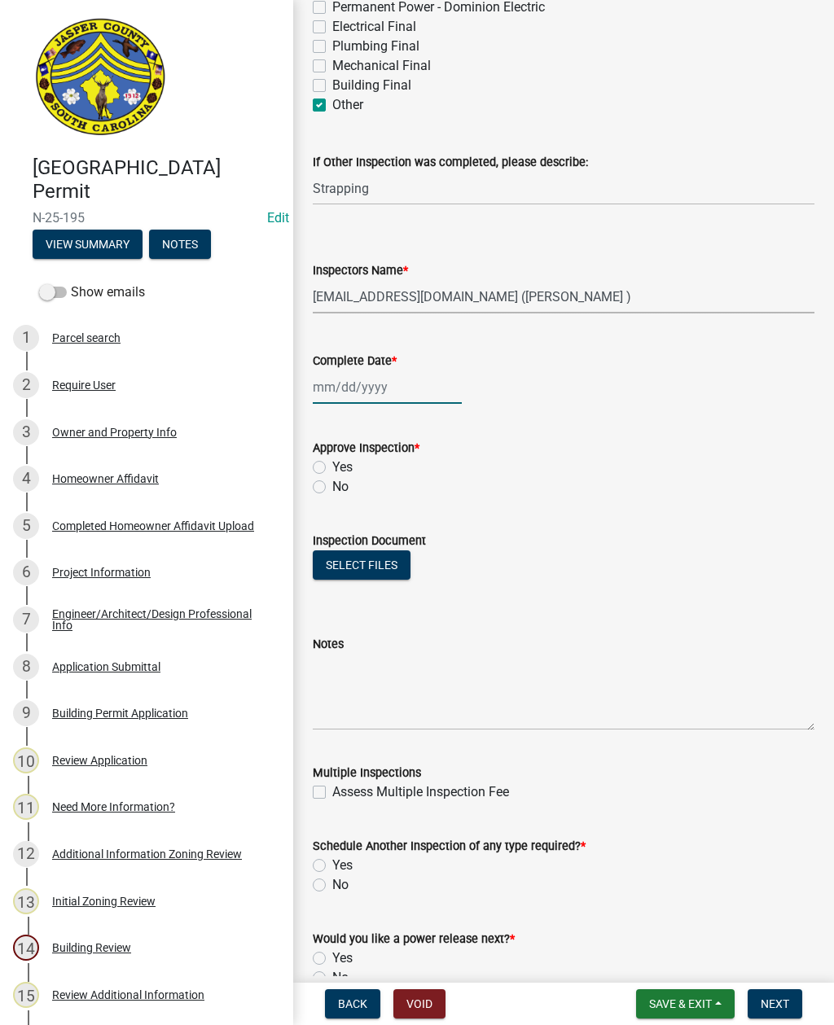
click at [372, 386] on div at bounding box center [387, 386] width 149 height 33
select select "8"
select select "2025"
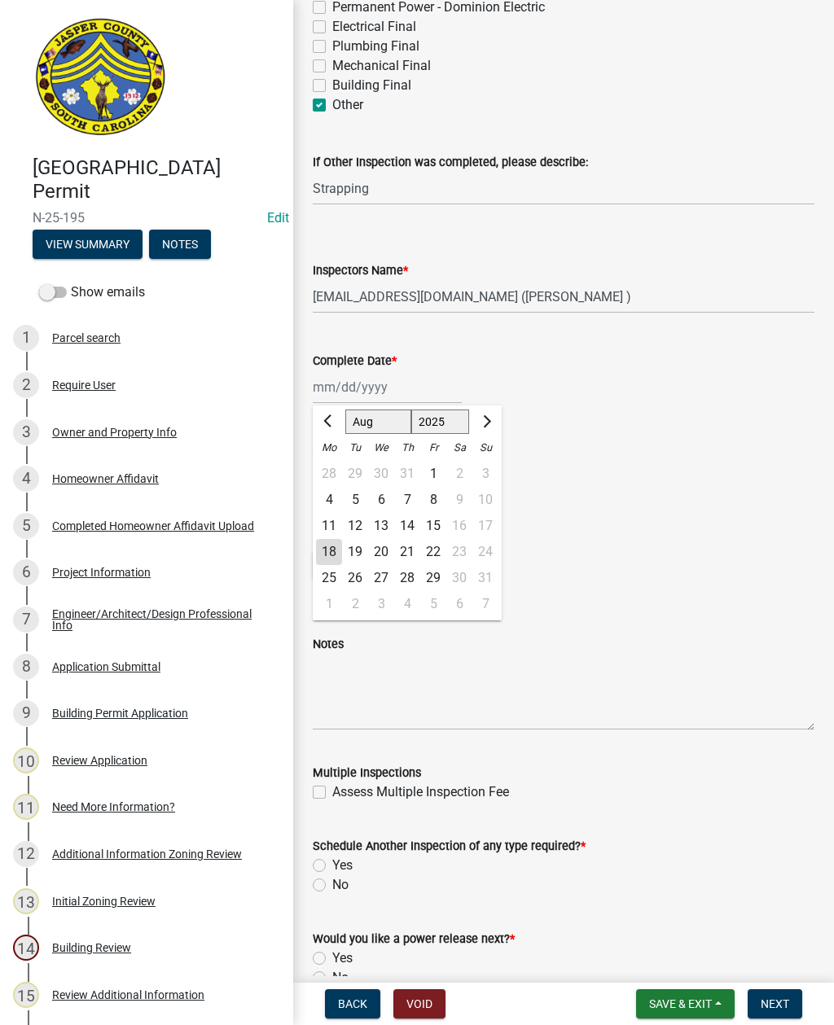
click at [328, 555] on div "18" at bounding box center [329, 552] width 26 height 26
type input "08/18/2025"
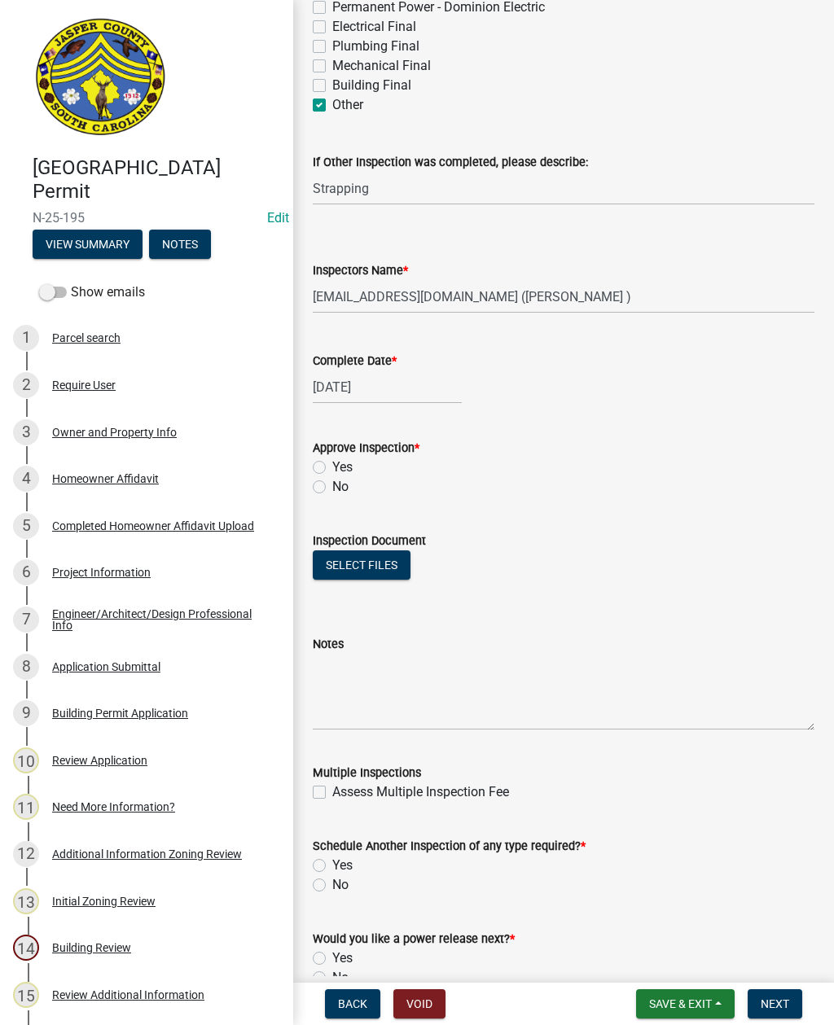
click at [332, 489] on label "No" at bounding box center [340, 487] width 16 height 20
click at [332, 488] on input "No" at bounding box center [337, 482] width 11 height 11
radio input "true"
click at [430, 692] on textarea "Notes" at bounding box center [564, 692] width 502 height 77
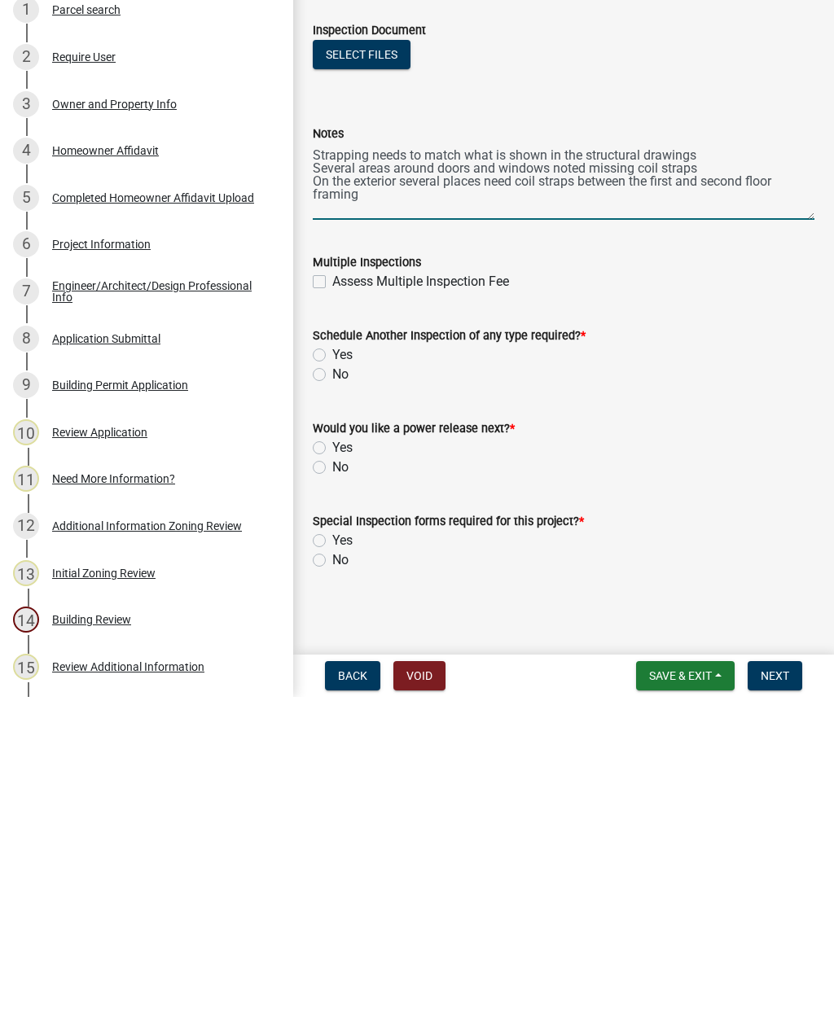
scroll to position [836, 0]
type textarea "Strapping needs to match what is shown in the structural drawings Several areas…"
click at [332, 673] on label "Yes" at bounding box center [342, 683] width 20 height 20
click at [332, 673] on input "Yes" at bounding box center [337, 678] width 11 height 11
radio input "true"
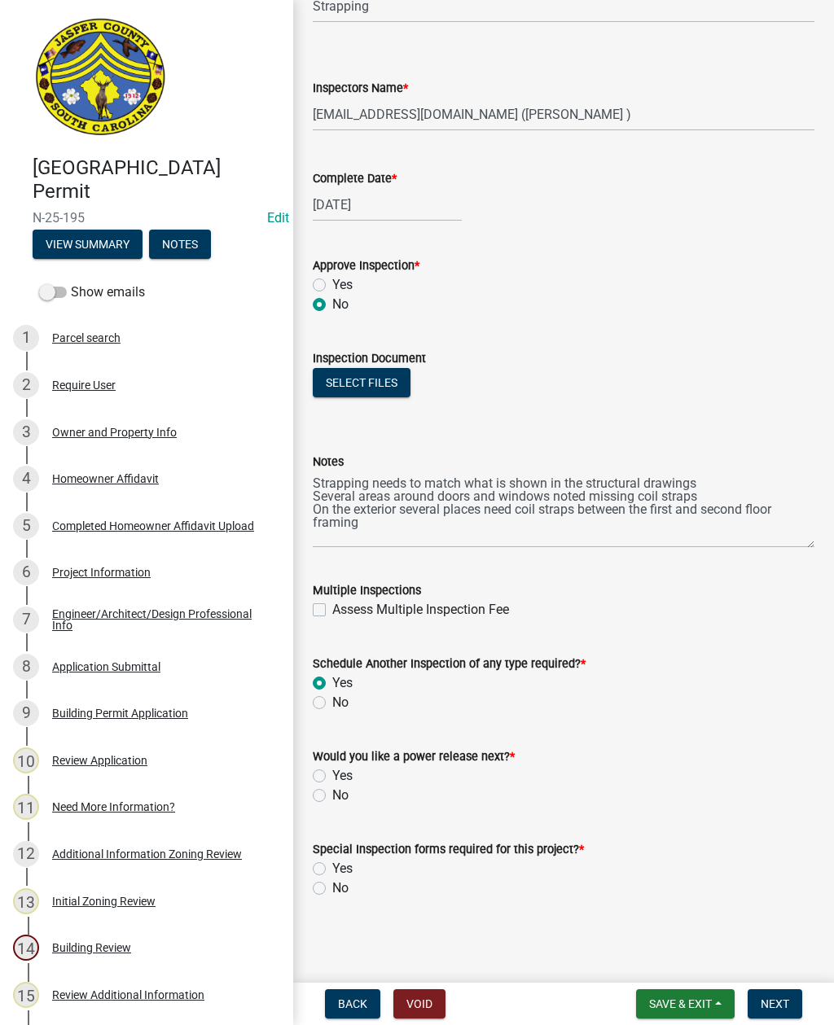
click at [332, 795] on label "No" at bounding box center [340, 796] width 16 height 20
click at [332, 795] on input "No" at bounding box center [337, 791] width 11 height 11
radio input "true"
click at [332, 892] on label "No" at bounding box center [340, 889] width 16 height 20
click at [332, 889] on input "No" at bounding box center [337, 884] width 11 height 11
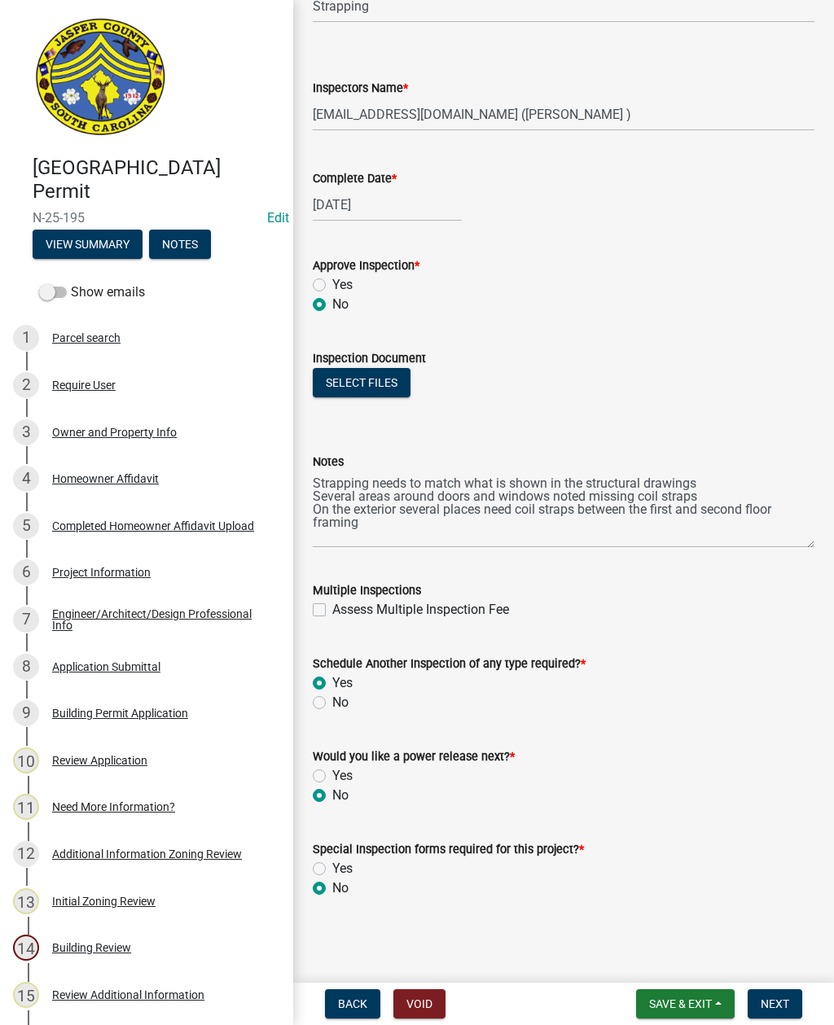
radio input "true"
click at [773, 997] on span "Next" at bounding box center [774, 1003] width 28 height 13
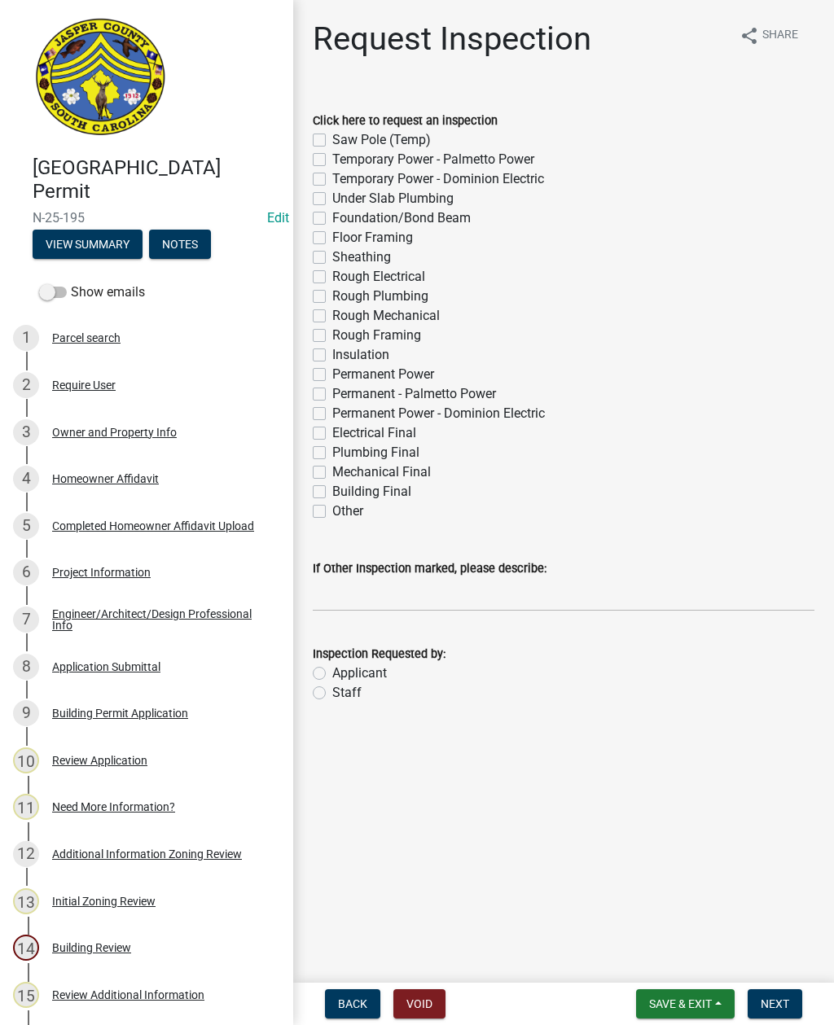
click at [688, 994] on button "Save & Exit" at bounding box center [685, 1003] width 99 height 29
click at [659, 960] on button "Save & Exit" at bounding box center [669, 961] width 130 height 39
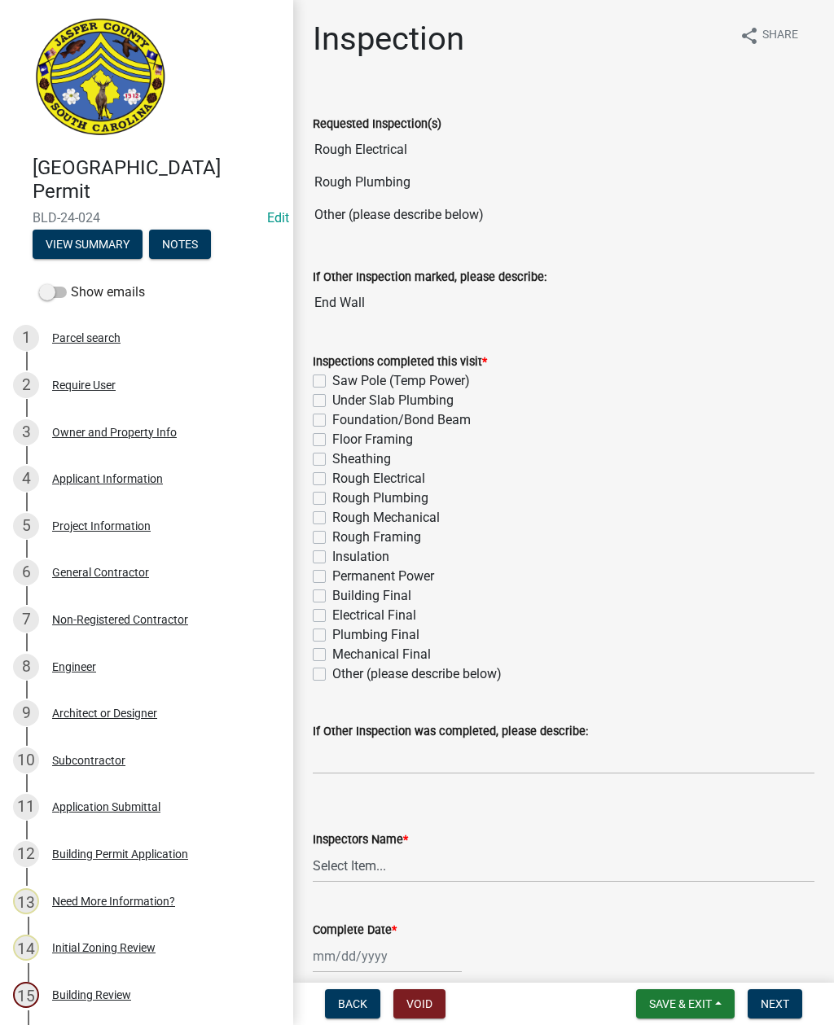
click at [332, 611] on label "Electrical Final" at bounding box center [374, 616] width 84 height 20
click at [332, 611] on input "Electrical Final" at bounding box center [337, 611] width 11 height 11
checkbox input "true"
checkbox input "false"
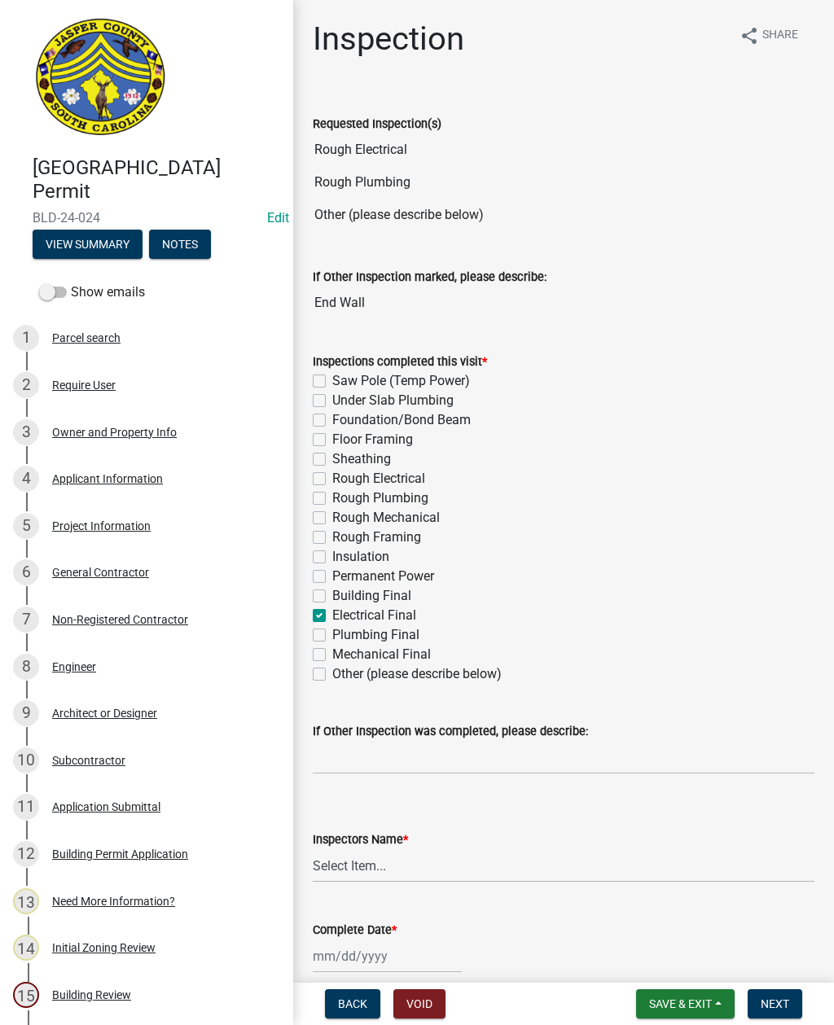
checkbox input "false"
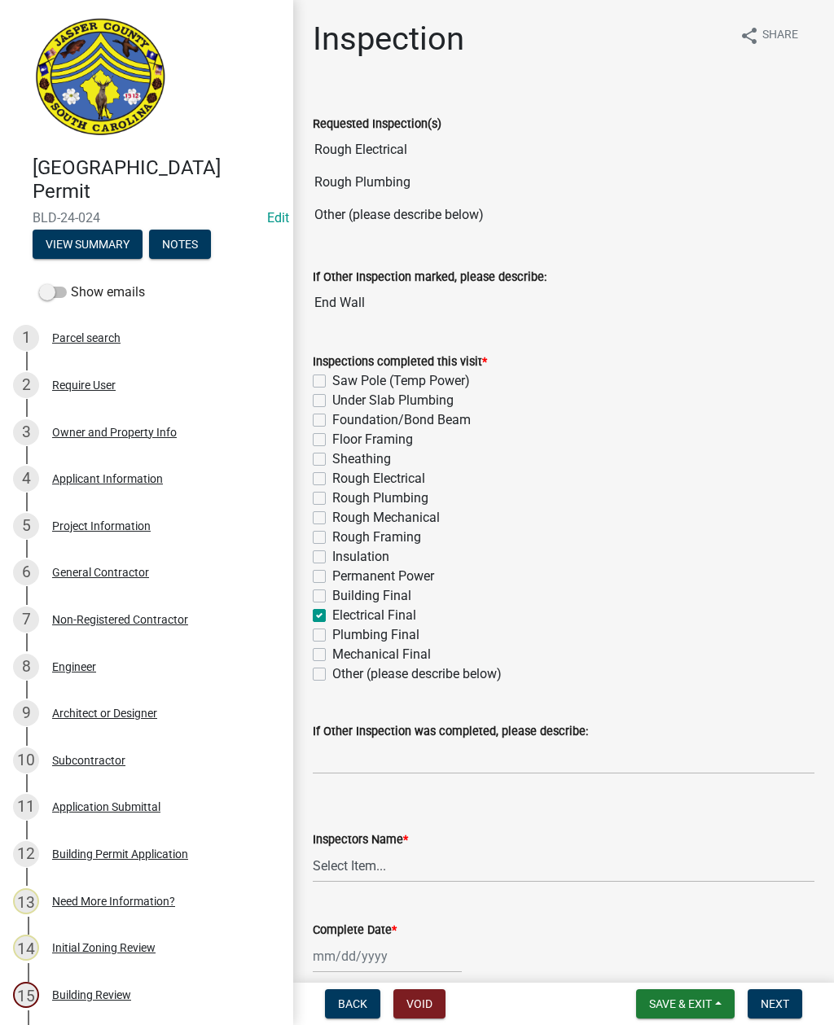
checkbox input "false"
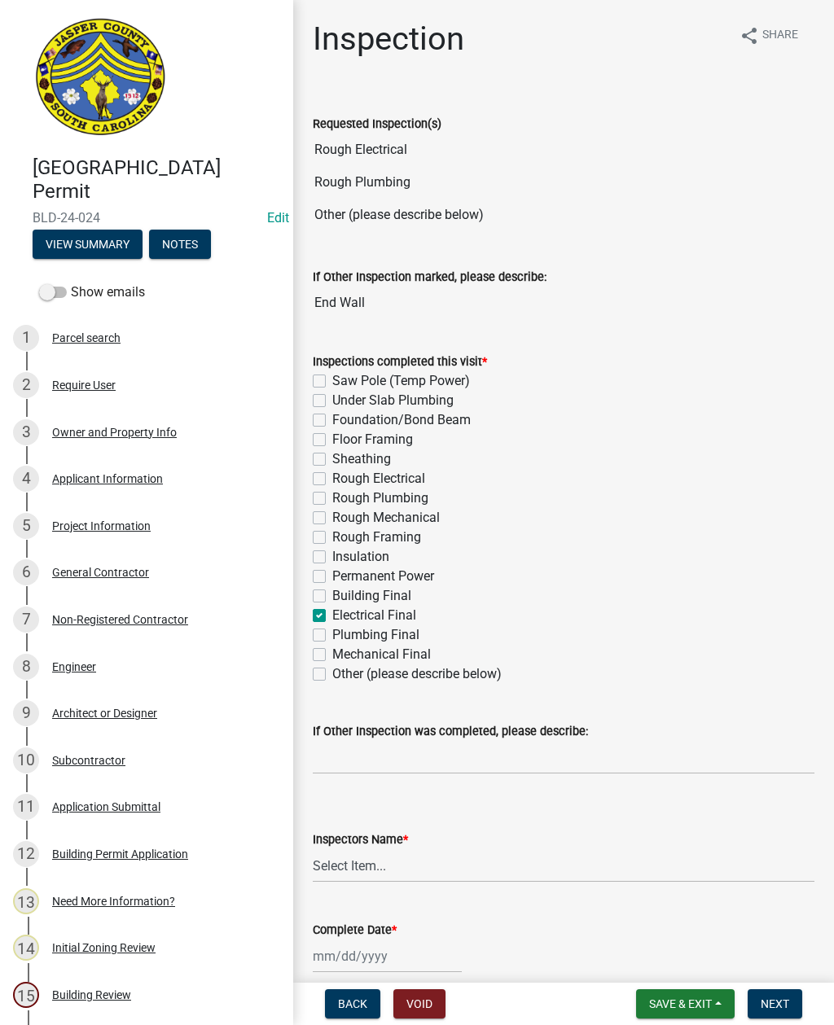
checkbox input "true"
checkbox input "false"
click at [332, 613] on label "Electrical Final" at bounding box center [374, 616] width 84 height 20
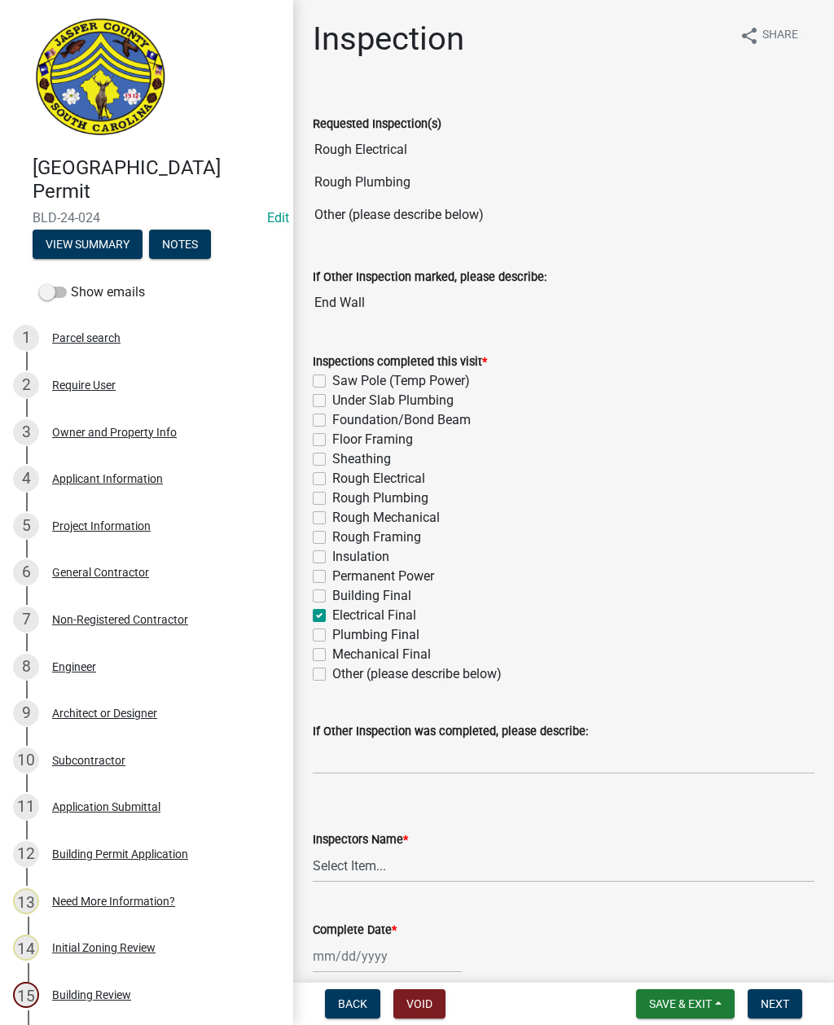
click at [332, 613] on input "Electrical Final" at bounding box center [337, 611] width 11 height 11
checkbox input "false"
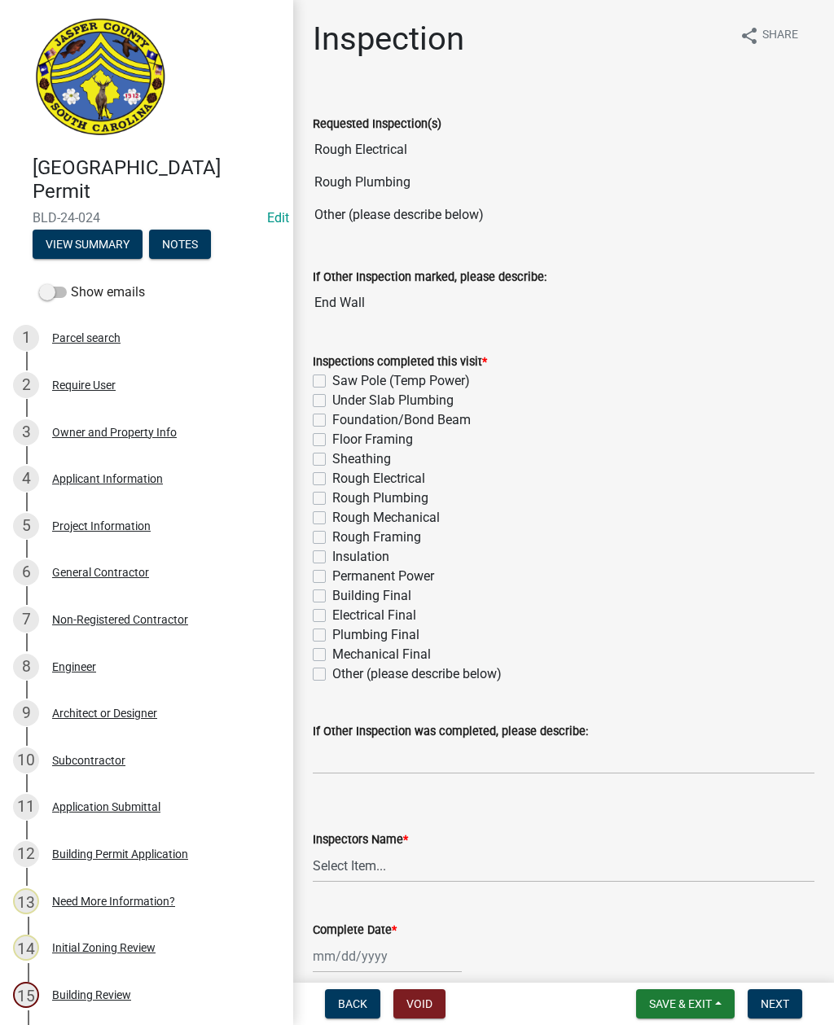
checkbox input "false"
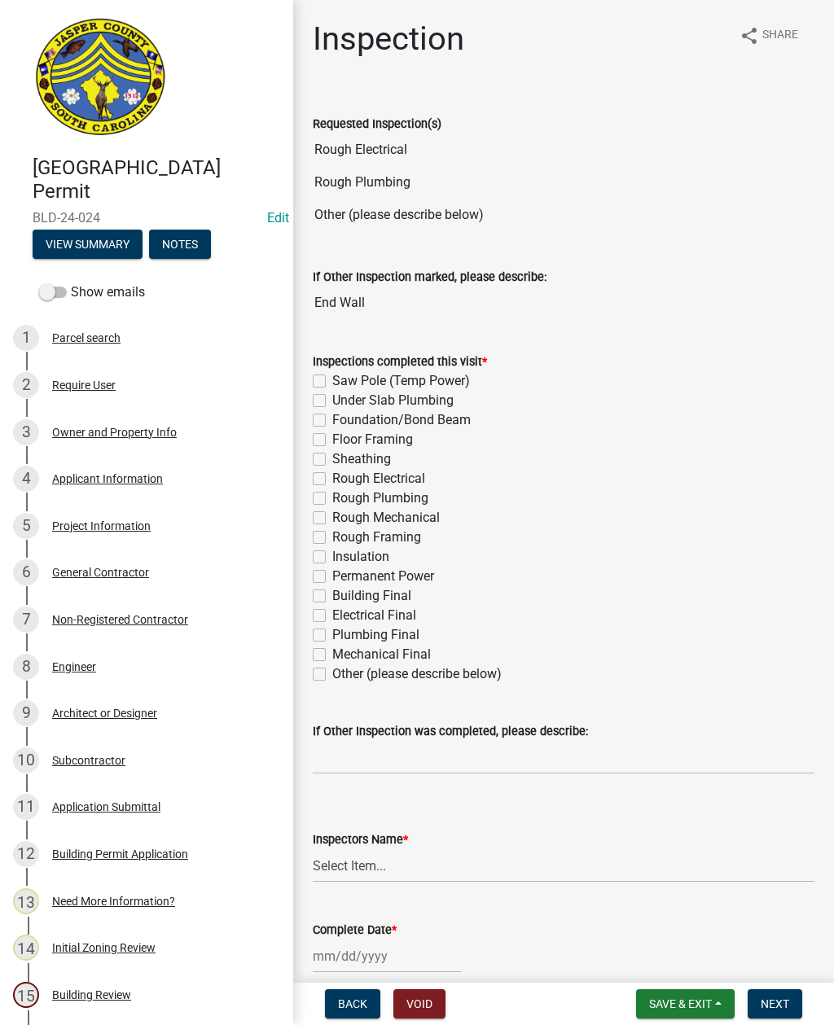
checkbox input "false"
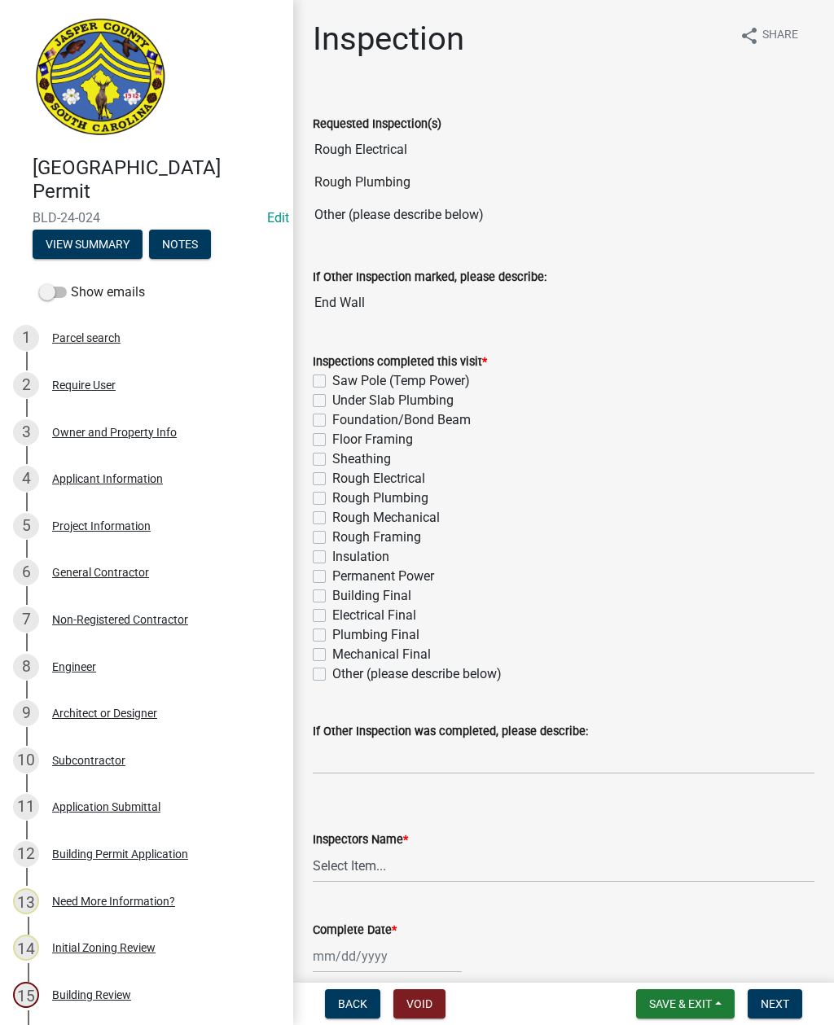
checkbox input "false"
click at [332, 477] on label "Rough Electrical" at bounding box center [378, 479] width 93 height 20
click at [332, 477] on input "Rough Electrical" at bounding box center [337, 474] width 11 height 11
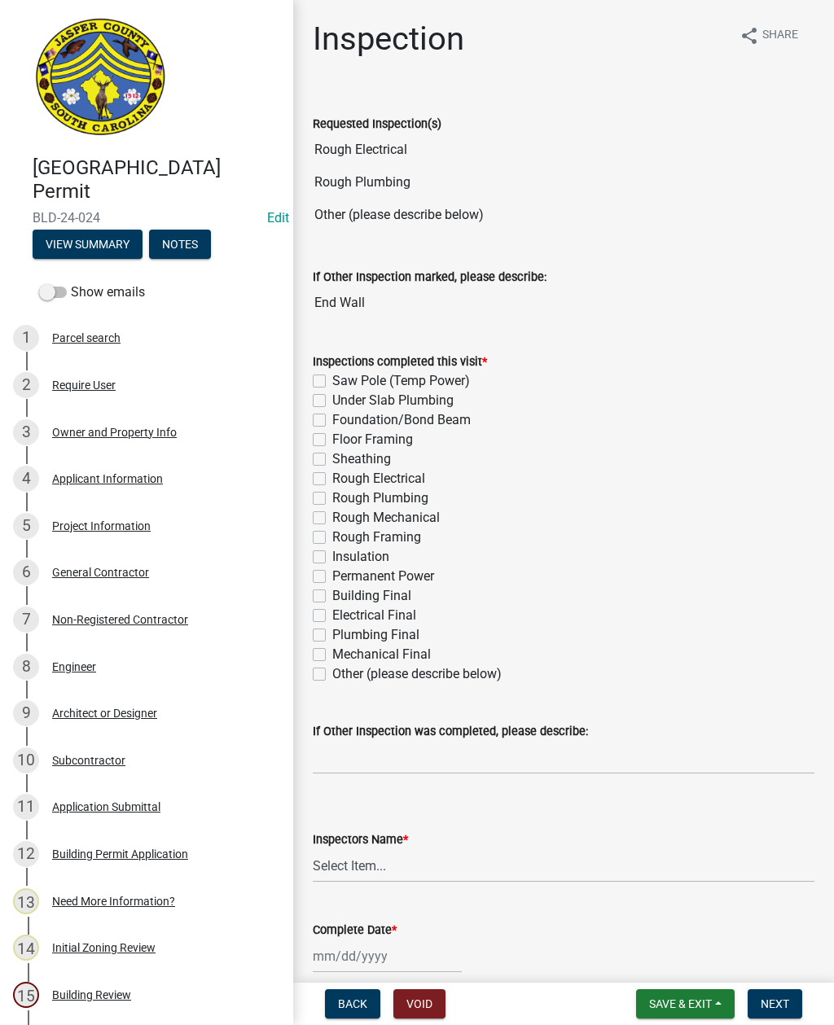
checkbox input "true"
checkbox input "false"
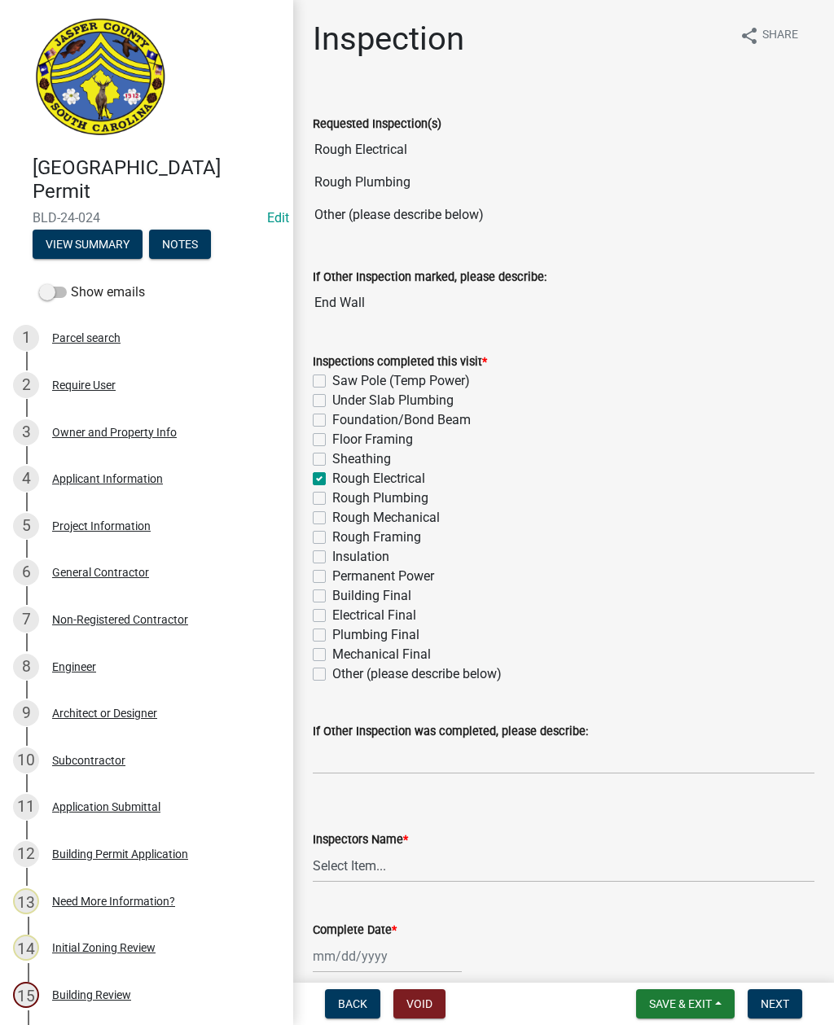
checkbox input "false"
checkbox input "true"
checkbox input "false"
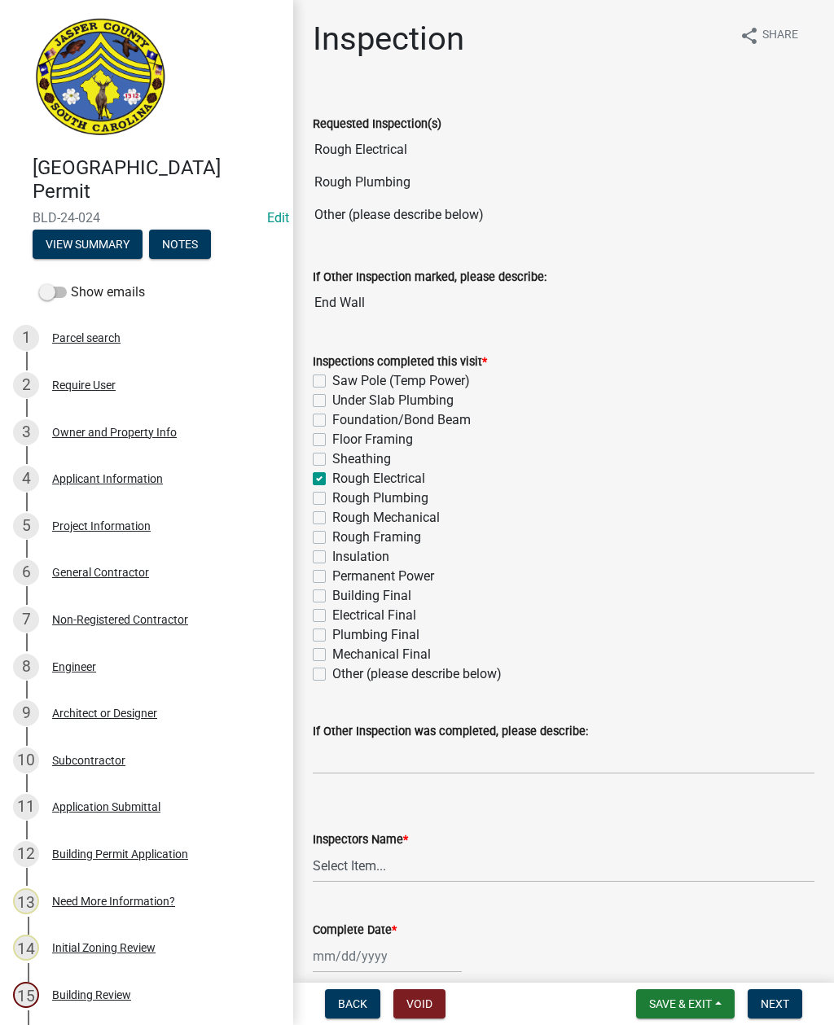
checkbox input "false"
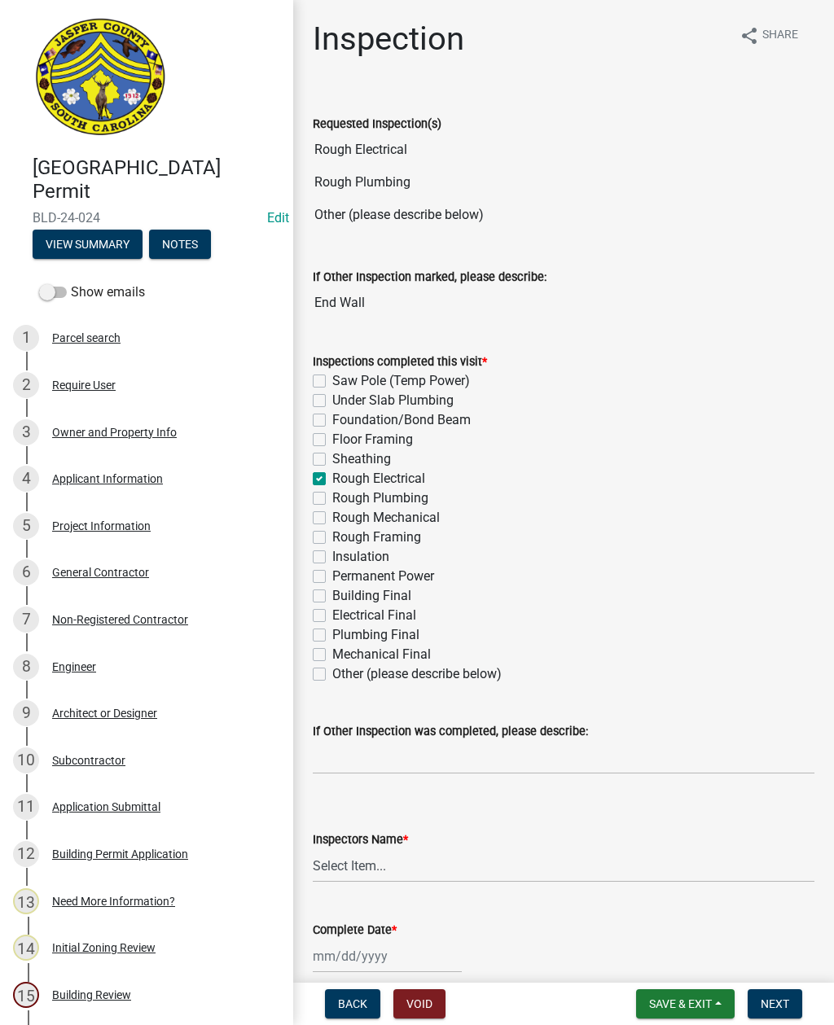
checkbox input "false"
click at [332, 497] on label "Rough Plumbing" at bounding box center [380, 499] width 96 height 20
click at [332, 497] on input "Rough Plumbing" at bounding box center [337, 494] width 11 height 11
checkbox input "true"
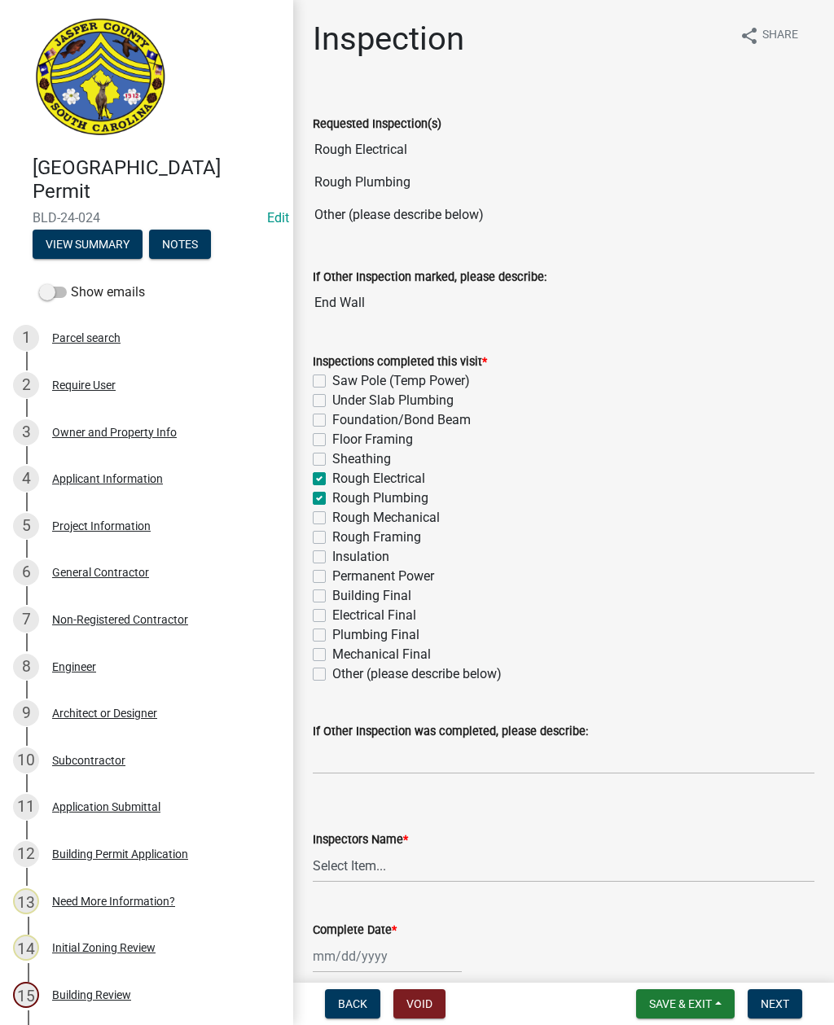
checkbox input "false"
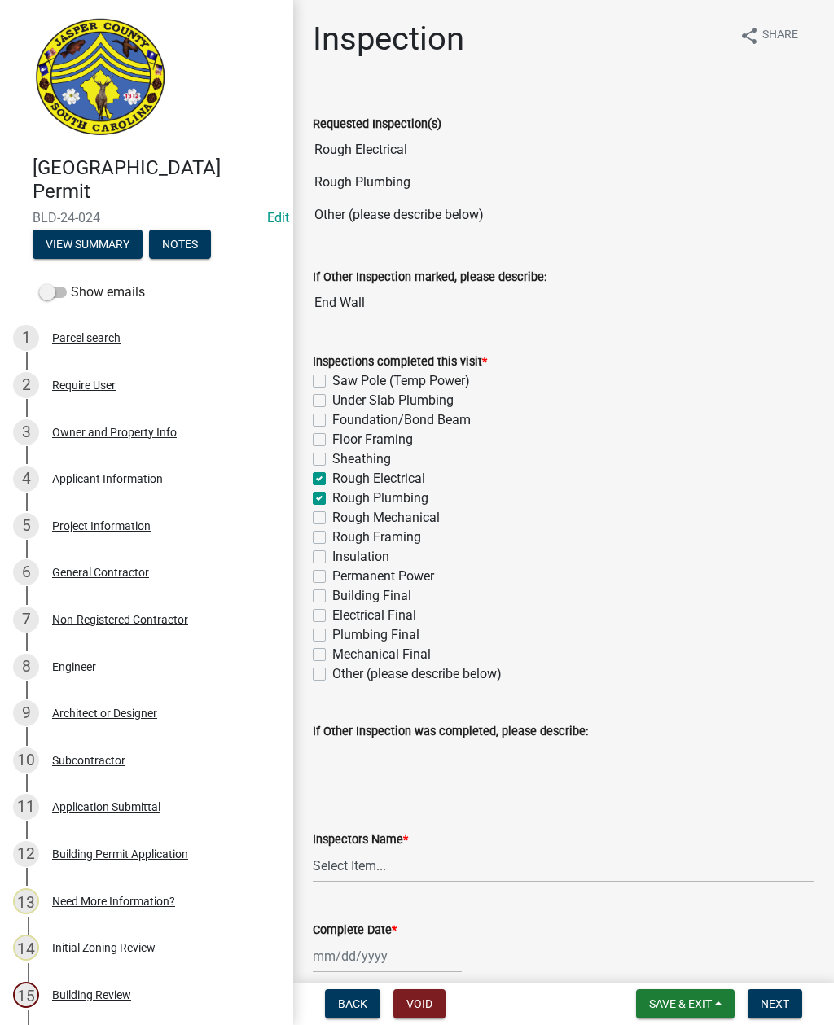
checkbox input "true"
checkbox input "false"
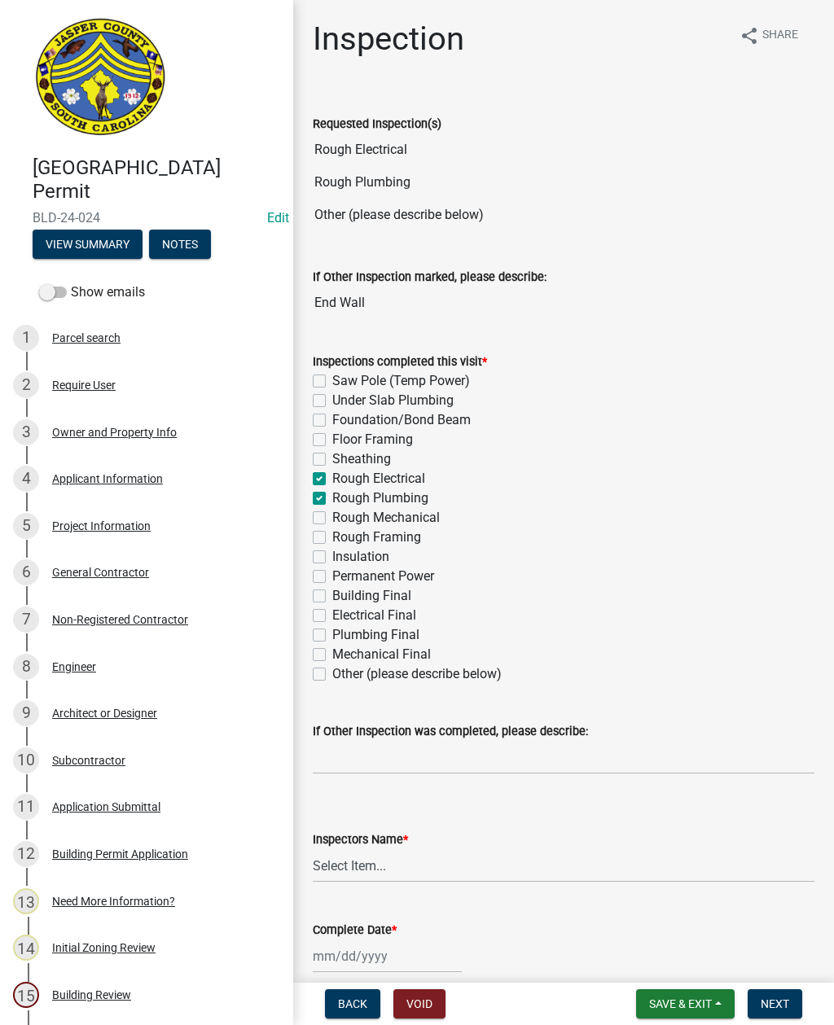
checkbox input "false"
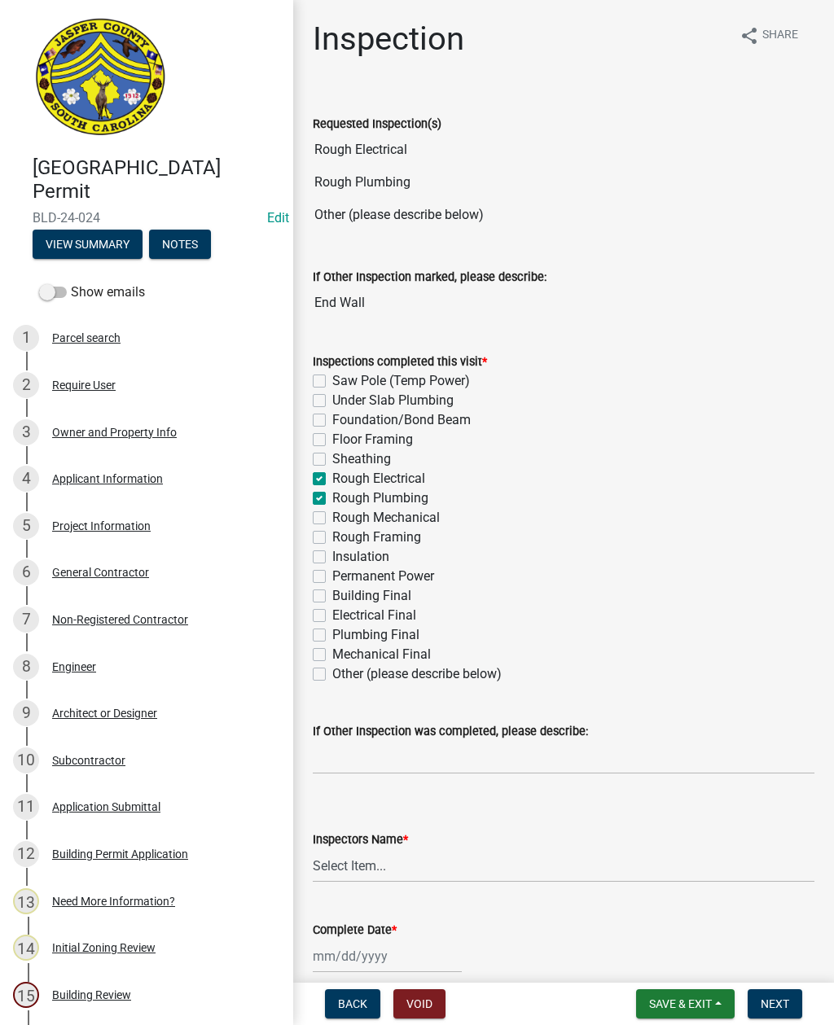
click at [332, 669] on label "Other (please describe below)" at bounding box center [416, 674] width 169 height 20
click at [332, 669] on input "Other (please describe below)" at bounding box center [337, 669] width 11 height 11
checkbox input "true"
checkbox input "false"
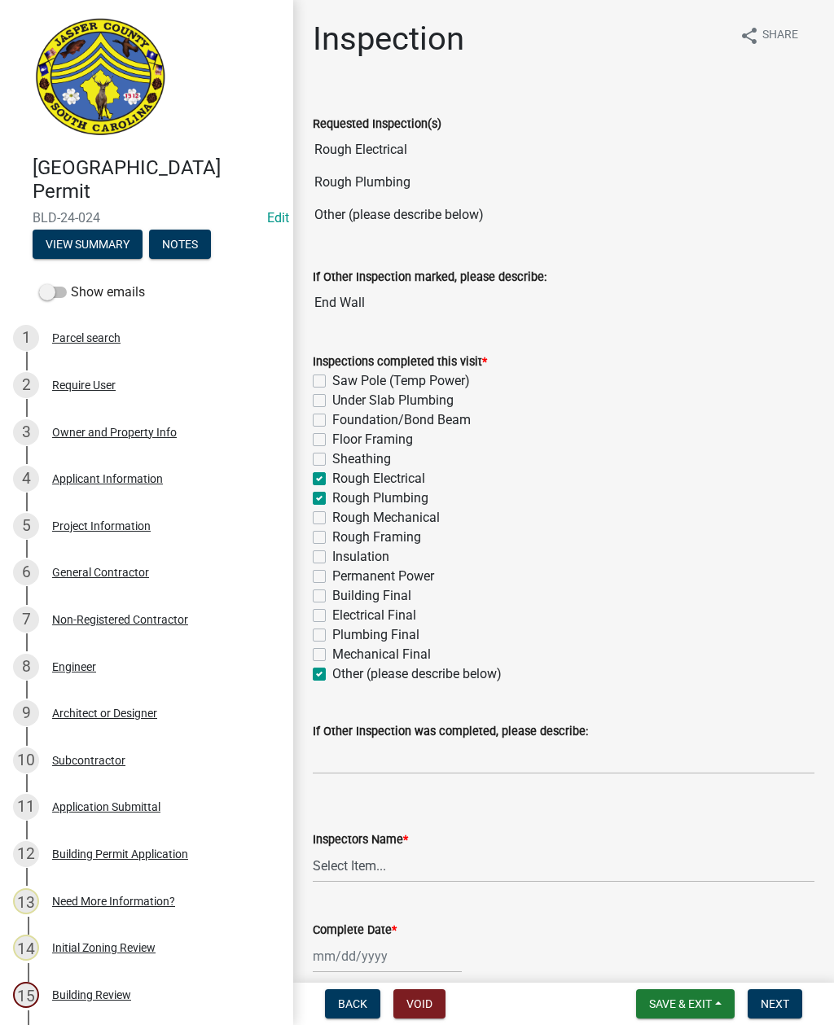
checkbox input "false"
checkbox input "true"
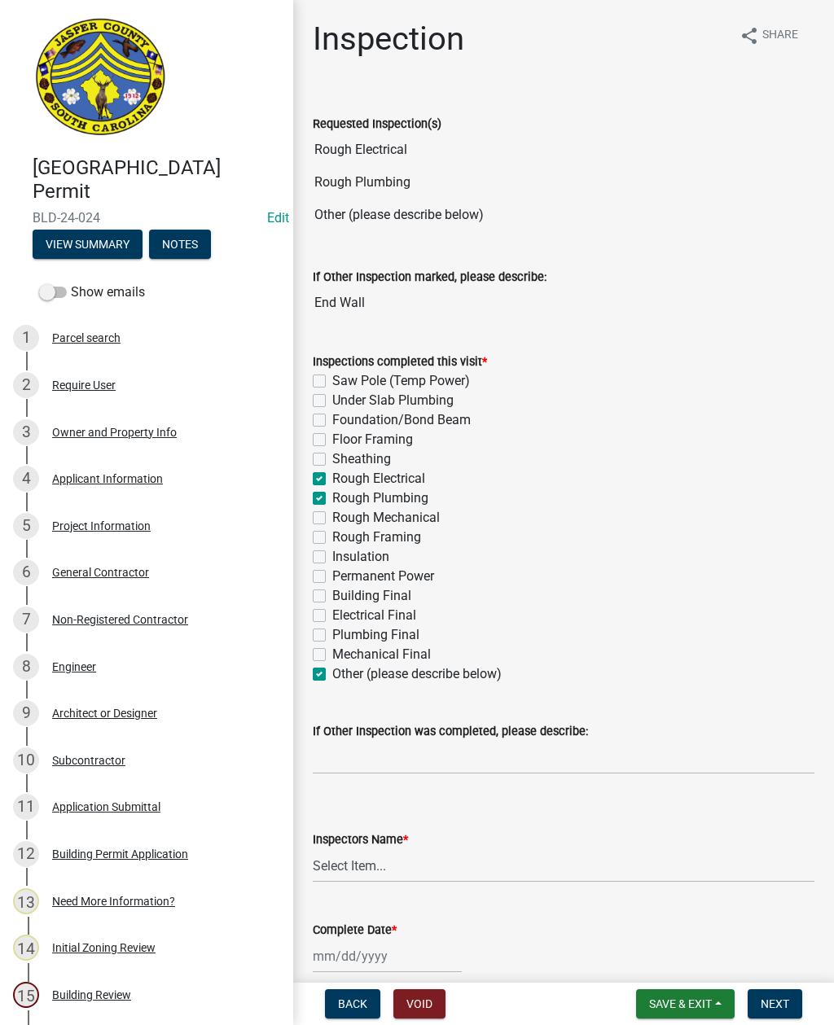
checkbox input "false"
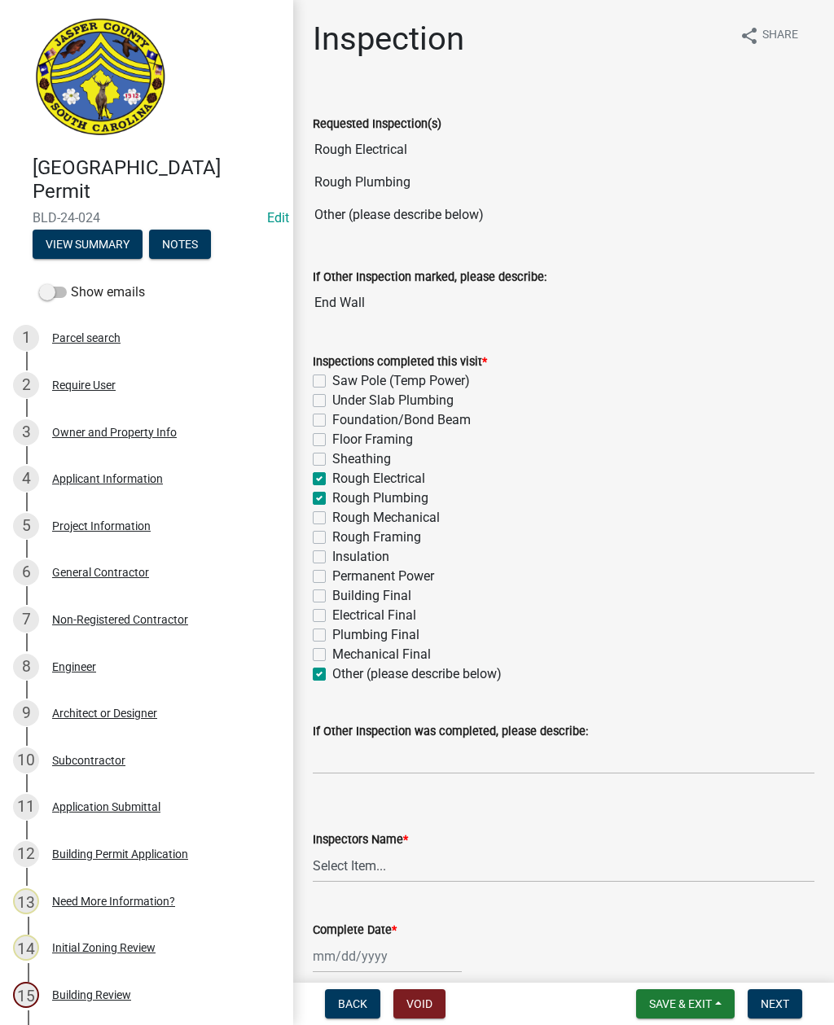
checkbox input "false"
click at [453, 746] on input "If Other Inspection was completed, please describe:" at bounding box center [564, 757] width 502 height 33
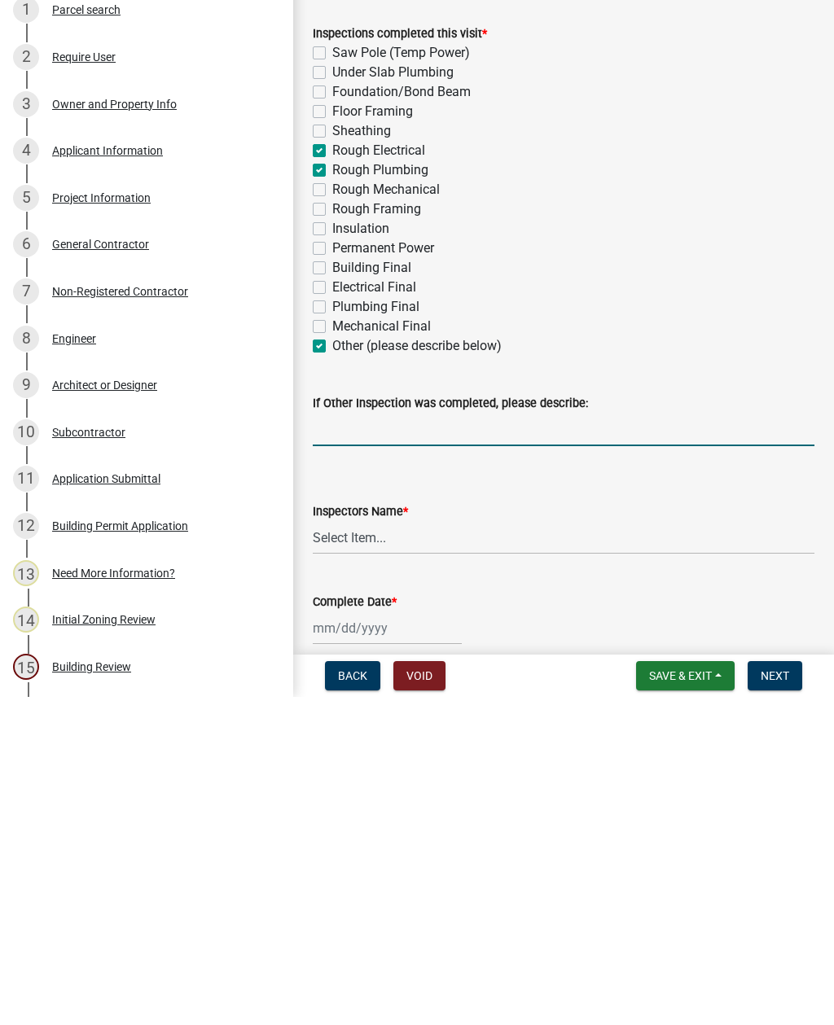
click at [332, 664] on label "Other (please describe below)" at bounding box center [416, 674] width 169 height 20
click at [332, 664] on input "Other (please describe below)" at bounding box center [337, 669] width 11 height 11
checkbox input "false"
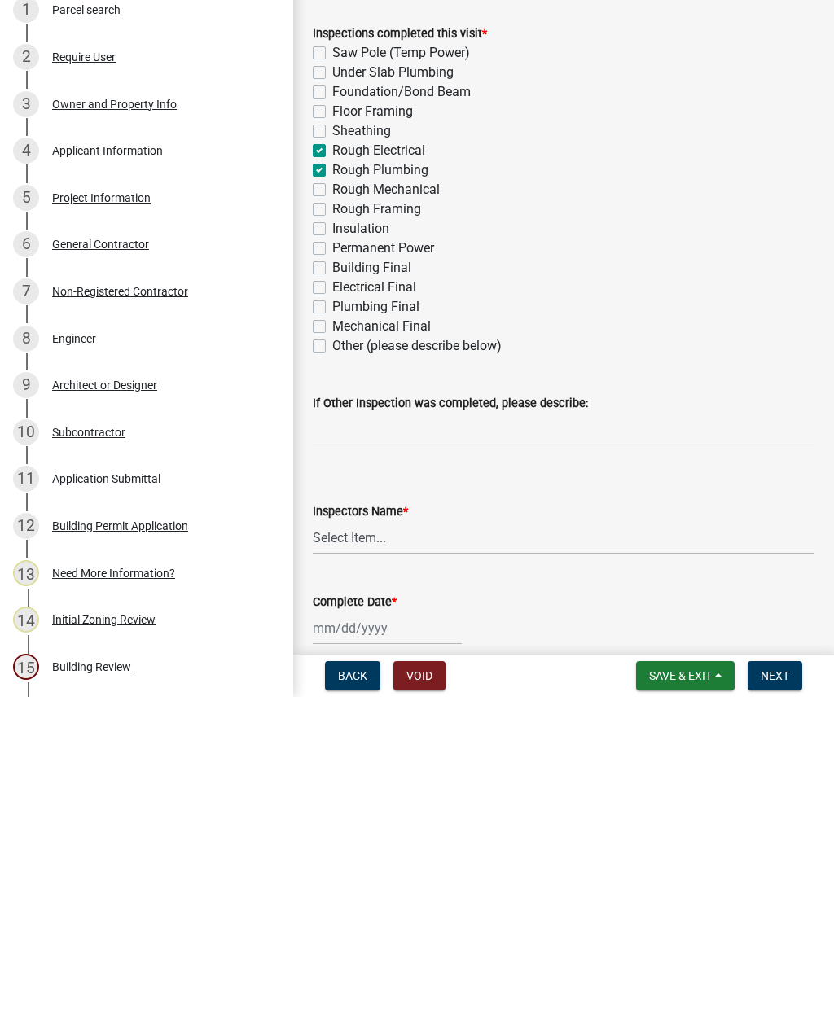
checkbox input "false"
checkbox input "true"
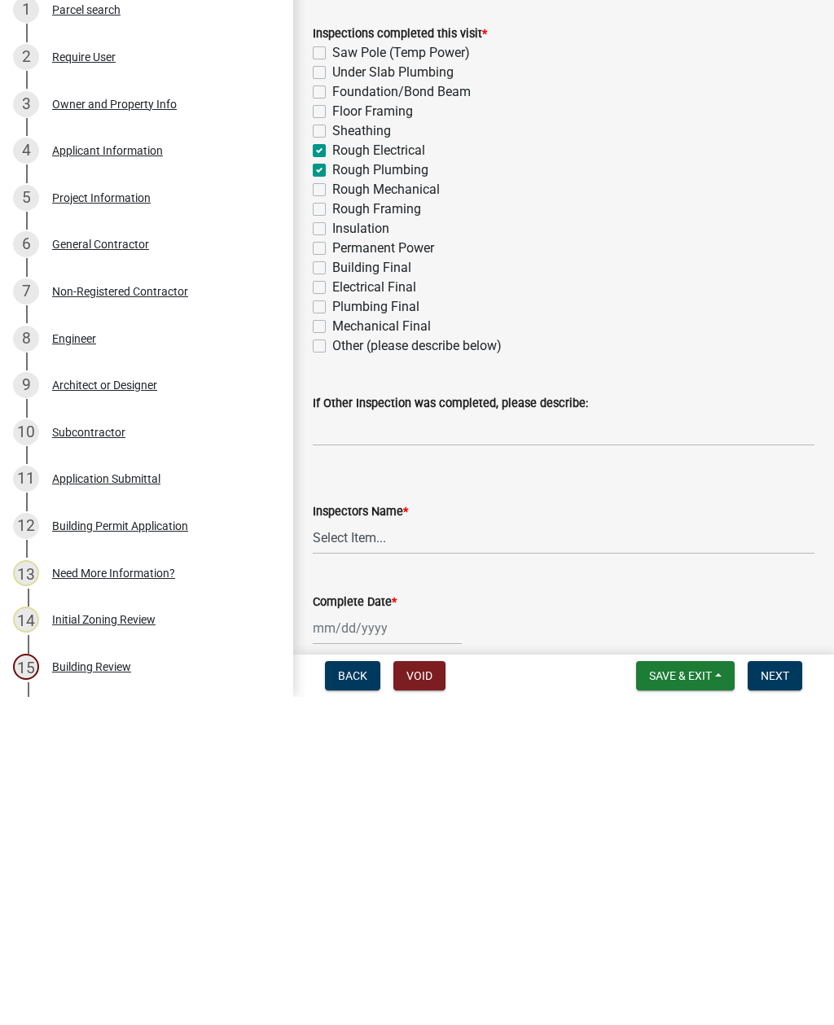
checkbox input "false"
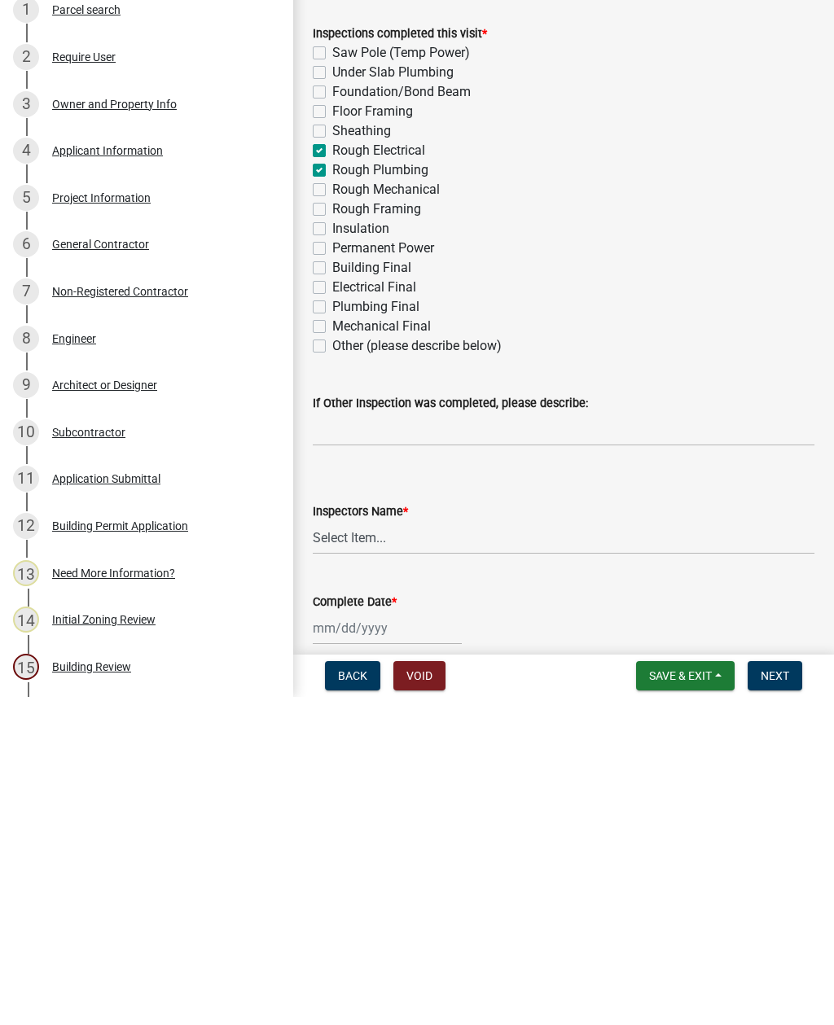
checkbox input "false"
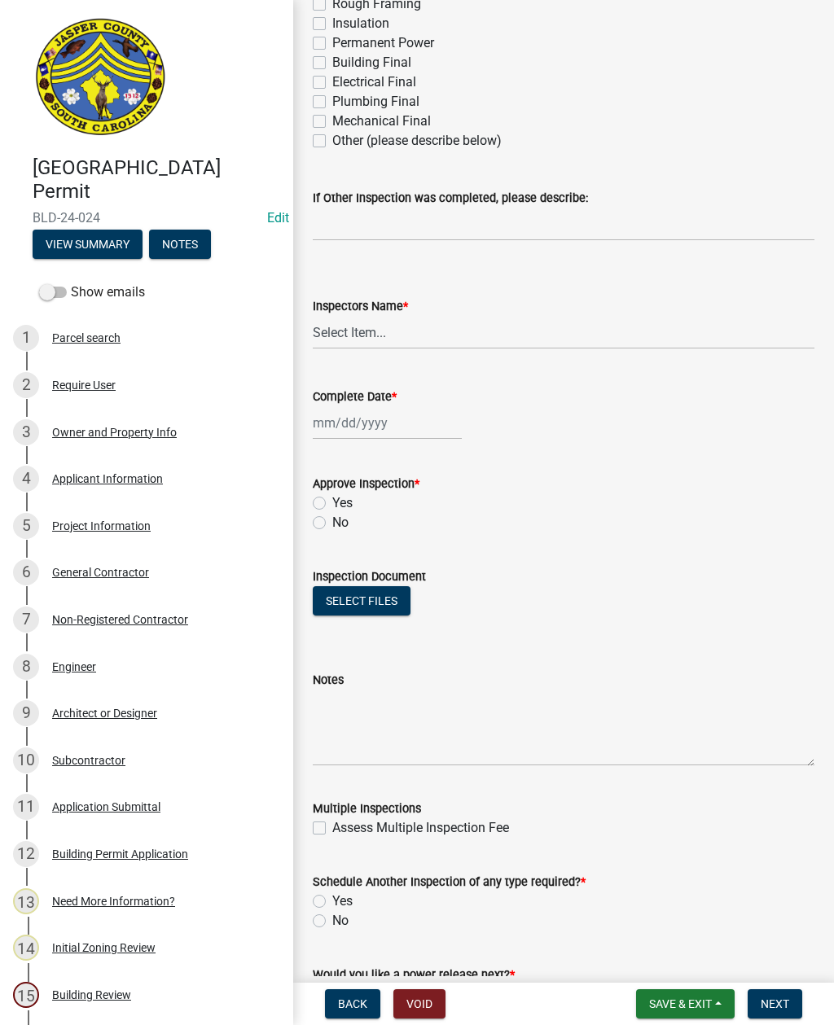
scroll to position [535, 0]
click at [349, 327] on select "Select Item... jcorwin@jaspercounty.gov (John Corwin ) rcampbell (Ryan Campbell)" at bounding box center [564, 330] width 502 height 33
select select "2d9ba1e5-2fdd-4b15-98d0-073dcbeb5880"
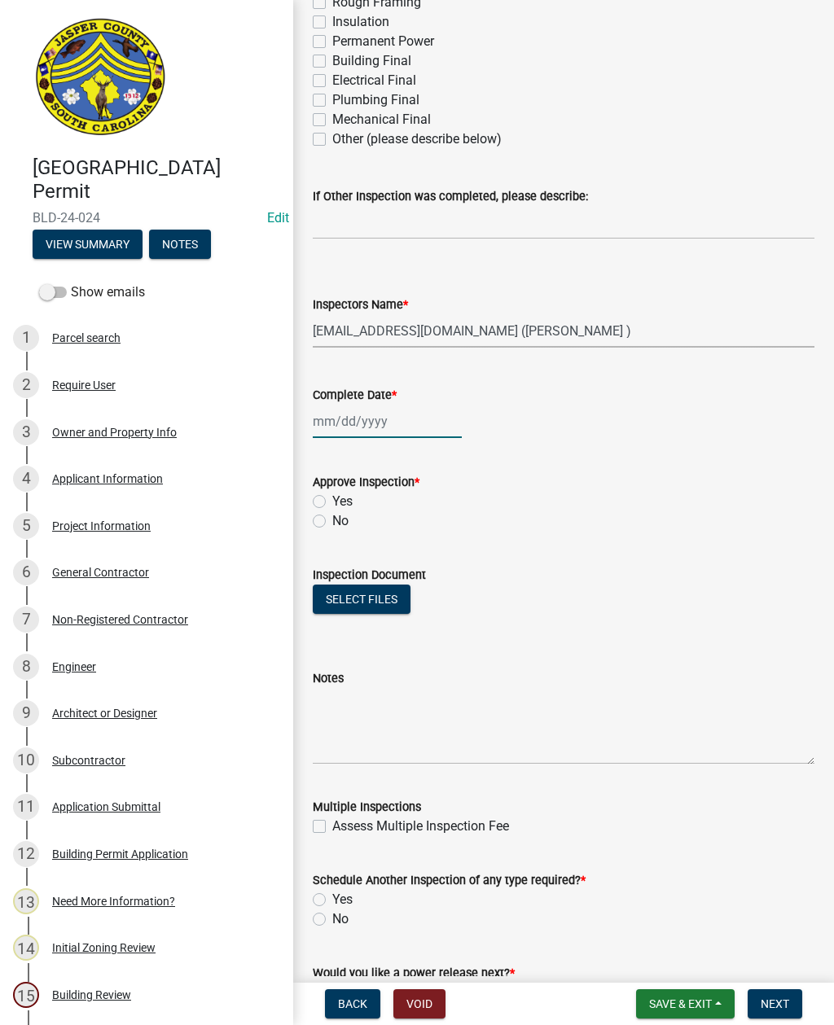
click at [366, 417] on div at bounding box center [387, 421] width 149 height 33
select select "8"
select select "2025"
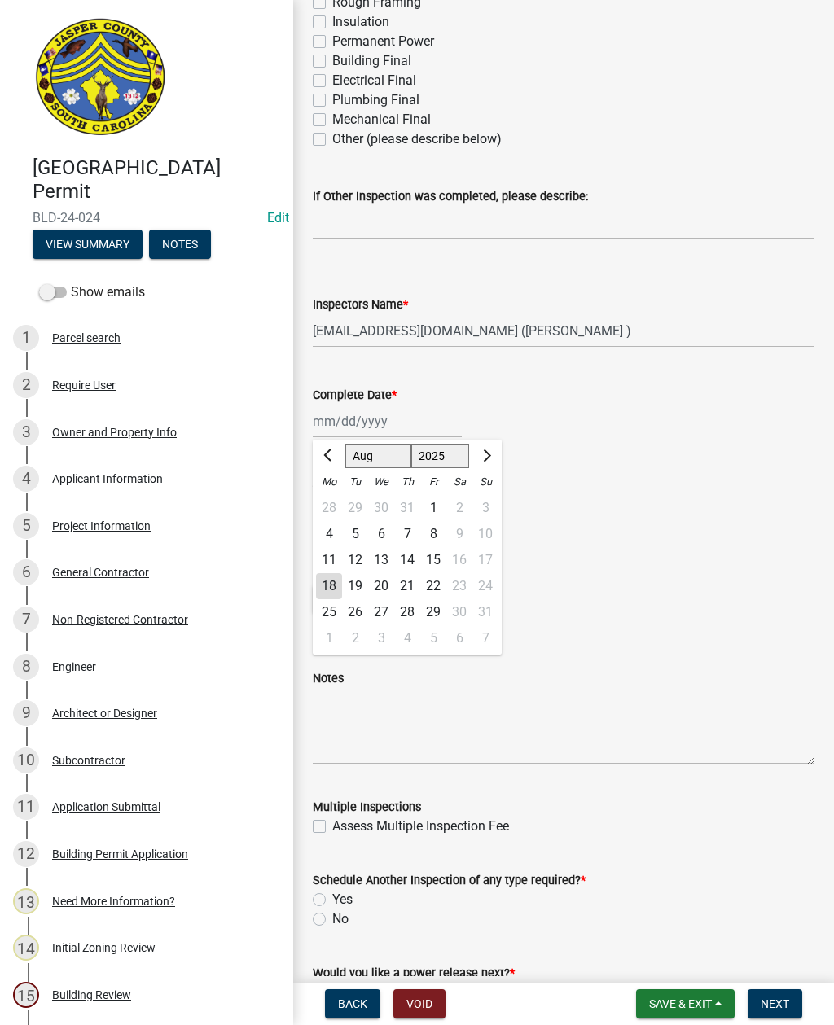
click at [325, 585] on div "18" at bounding box center [329, 586] width 26 height 26
type input "08/18/2025"
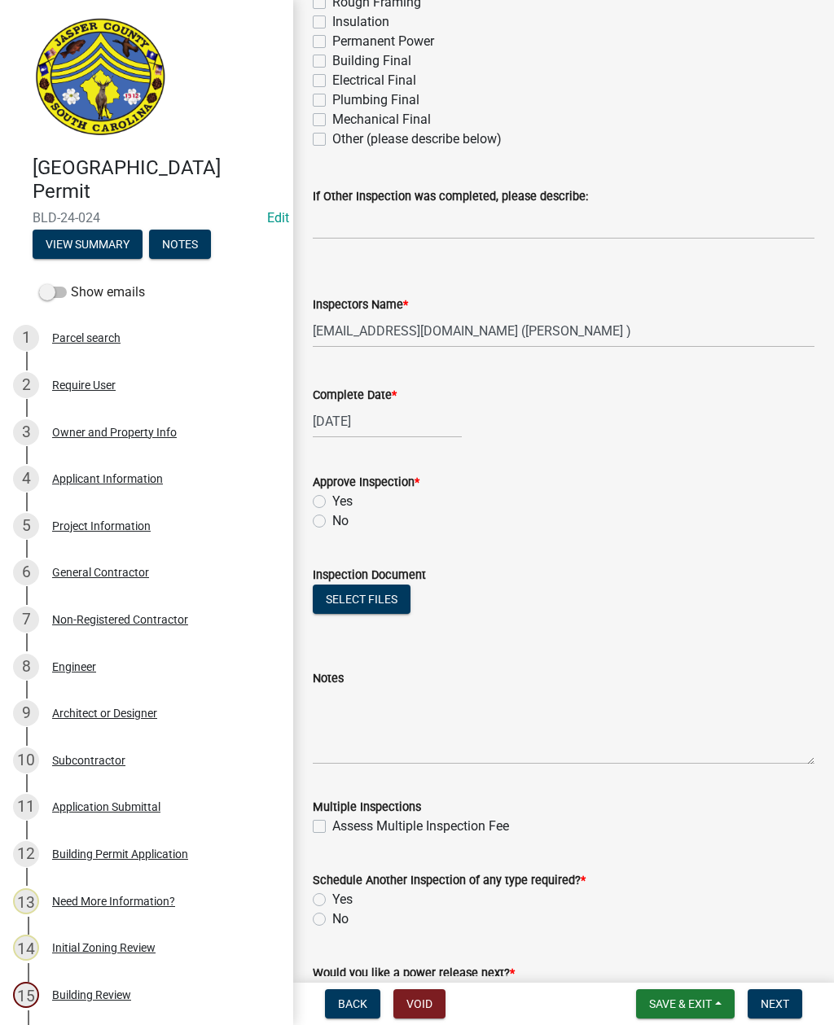
click at [332, 497] on label "Yes" at bounding box center [342, 502] width 20 height 20
click at [332, 497] on input "Yes" at bounding box center [337, 497] width 11 height 11
radio input "true"
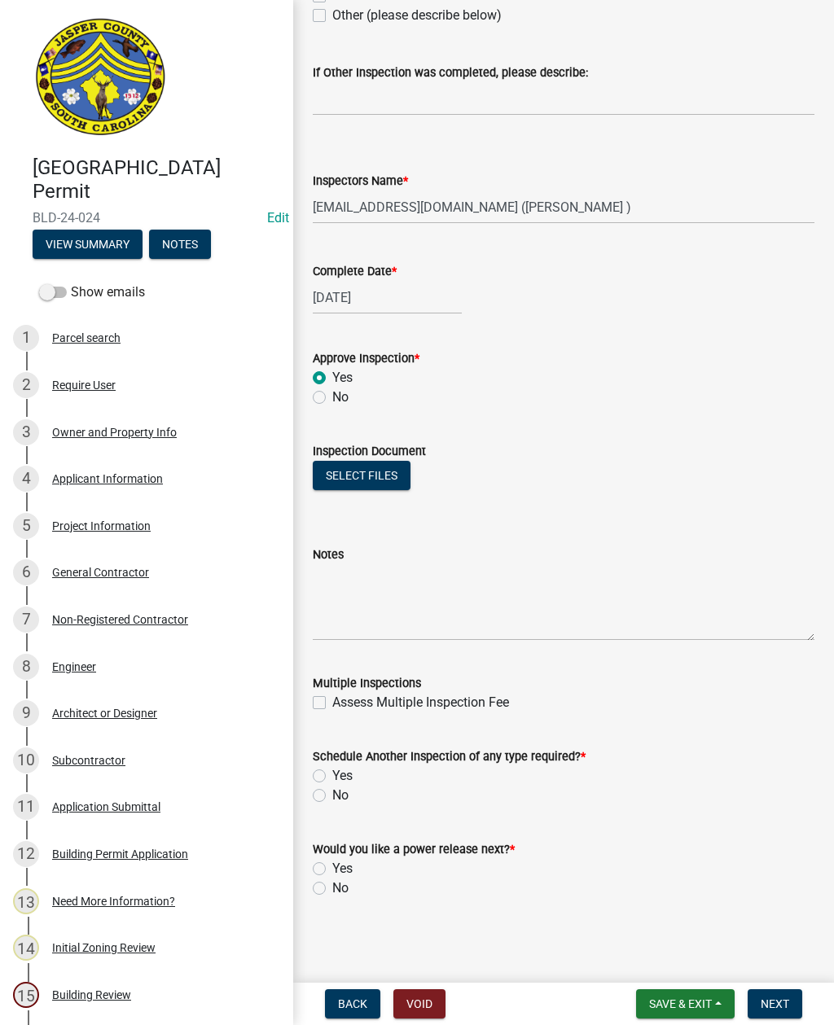
scroll to position [659, 0]
click at [332, 770] on label "Yes" at bounding box center [342, 776] width 20 height 20
click at [332, 770] on input "Yes" at bounding box center [337, 771] width 11 height 11
radio input "true"
click at [332, 883] on label "No" at bounding box center [340, 889] width 16 height 20
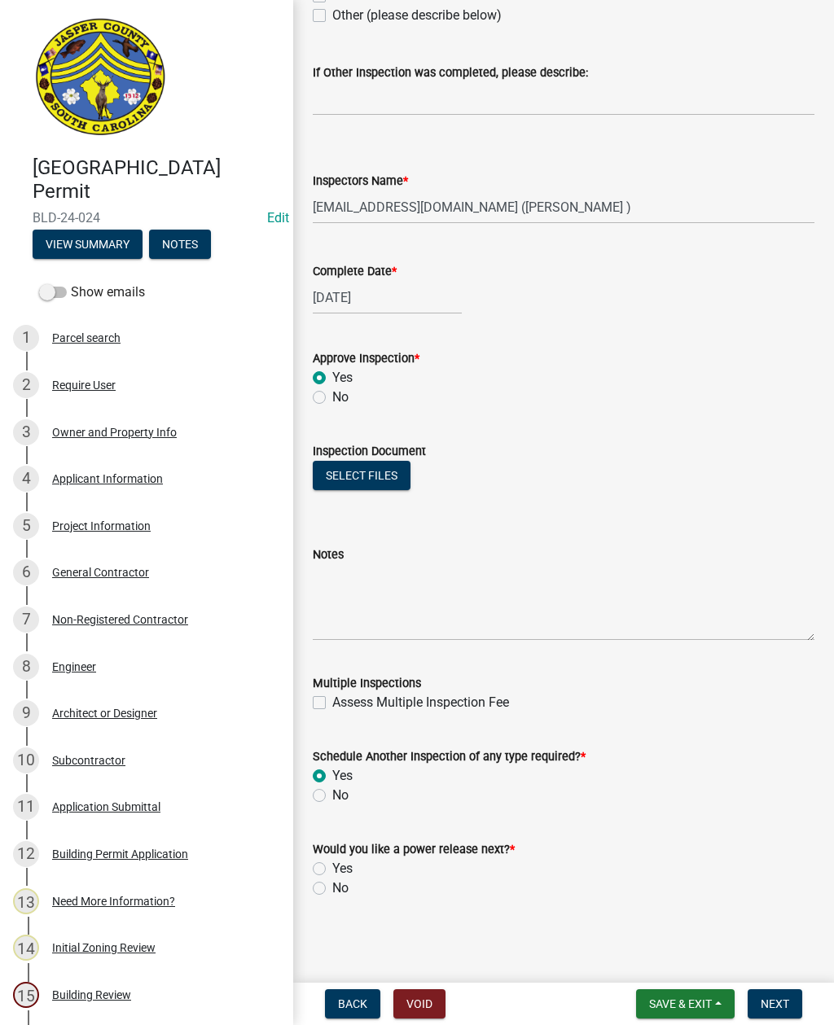
click at [332, 883] on input "No" at bounding box center [337, 884] width 11 height 11
radio input "true"
click at [778, 993] on button "Next" at bounding box center [774, 1003] width 55 height 29
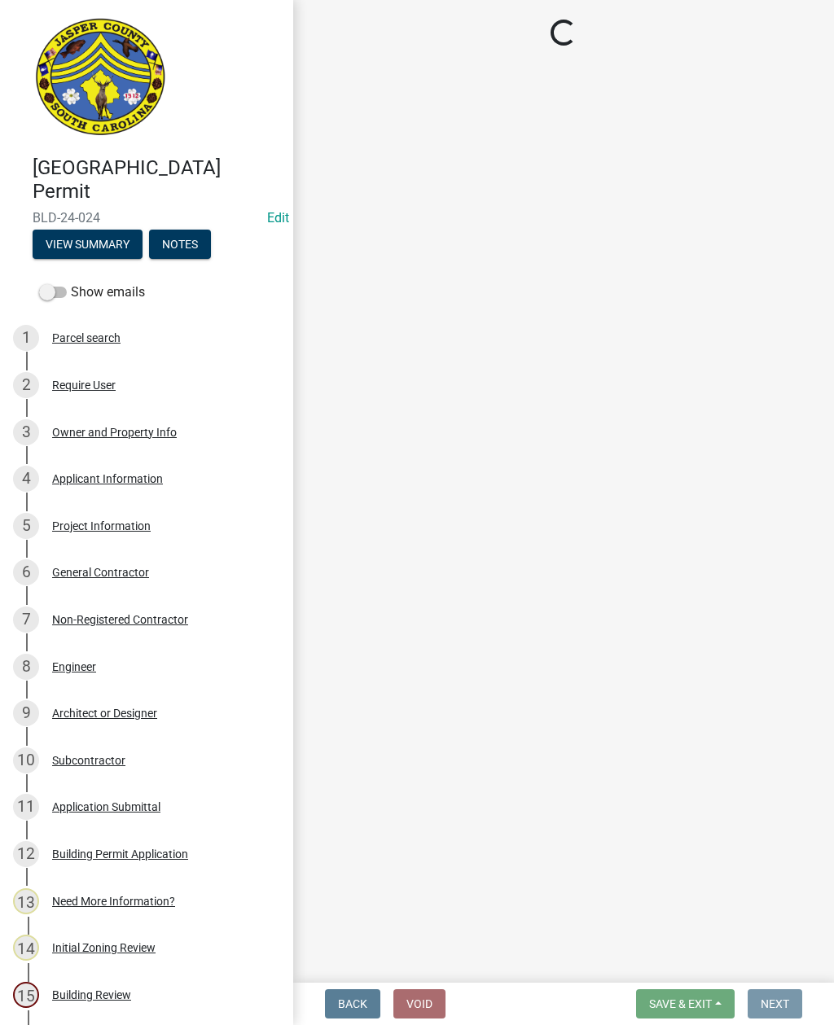
scroll to position [0, 0]
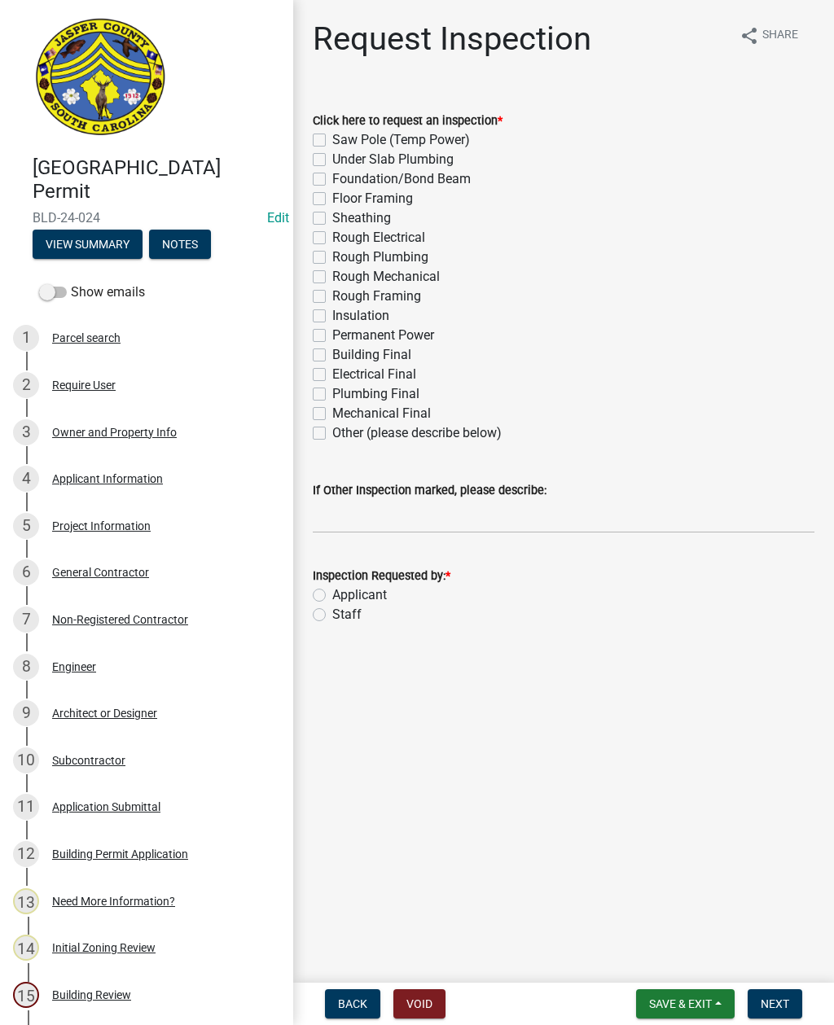
click at [682, 1002] on span "Save & Exit" at bounding box center [680, 1003] width 63 height 13
click at [652, 957] on button "Save & Exit" at bounding box center [669, 961] width 130 height 39
